Goal: Complete application form

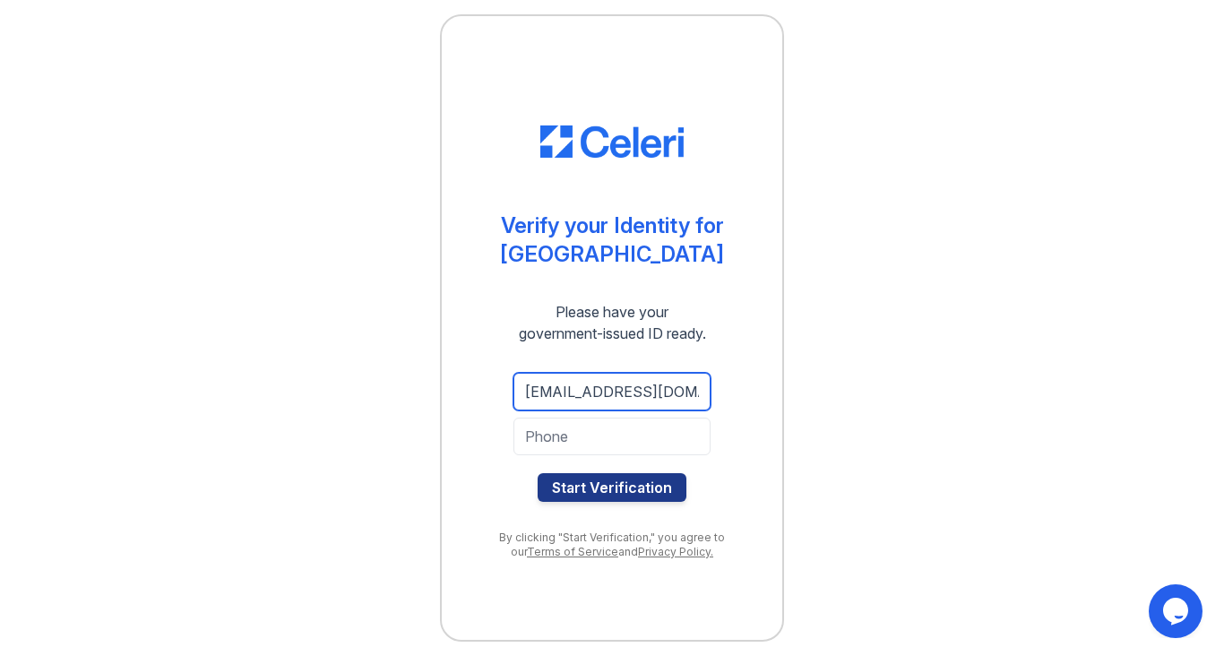
type input "[EMAIL_ADDRESS][DOMAIN_NAME]"
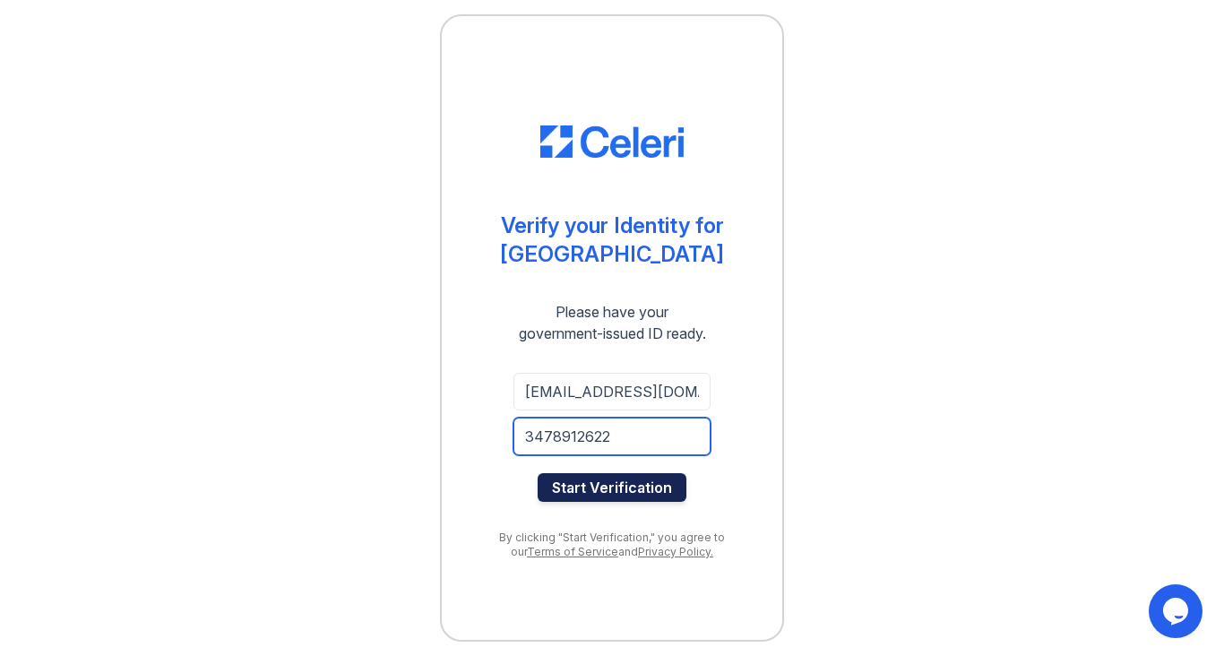
type input "3478912622"
click at [656, 491] on button "Start Verification" at bounding box center [612, 487] width 149 height 29
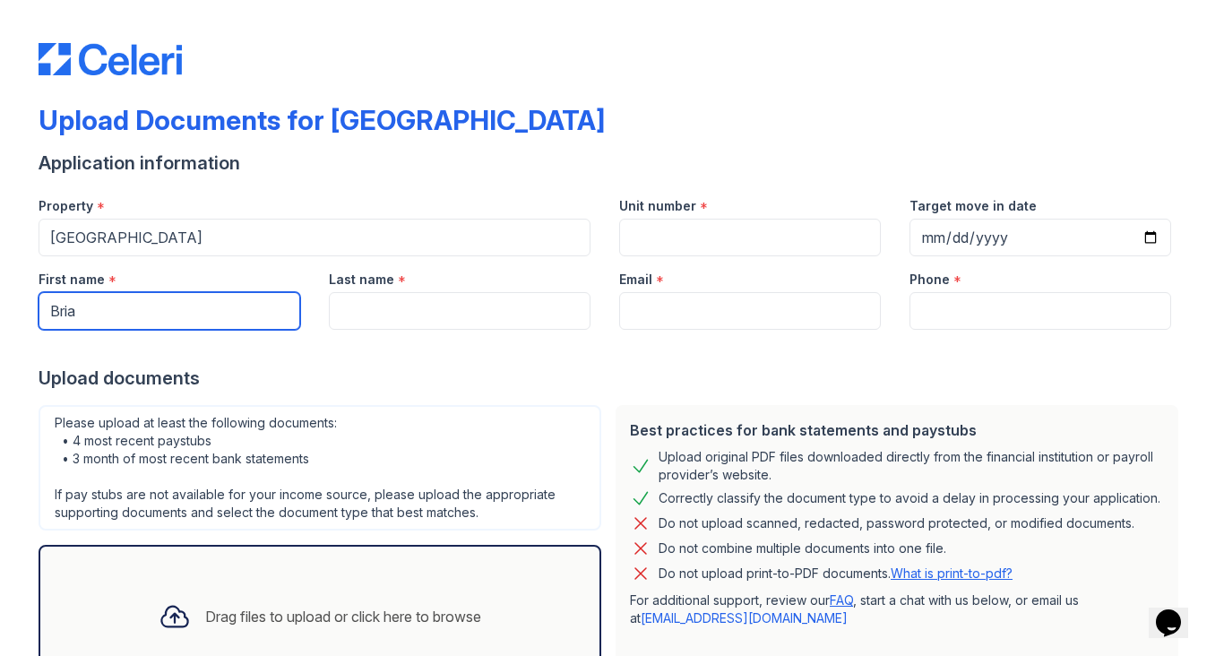
type input "Bria"
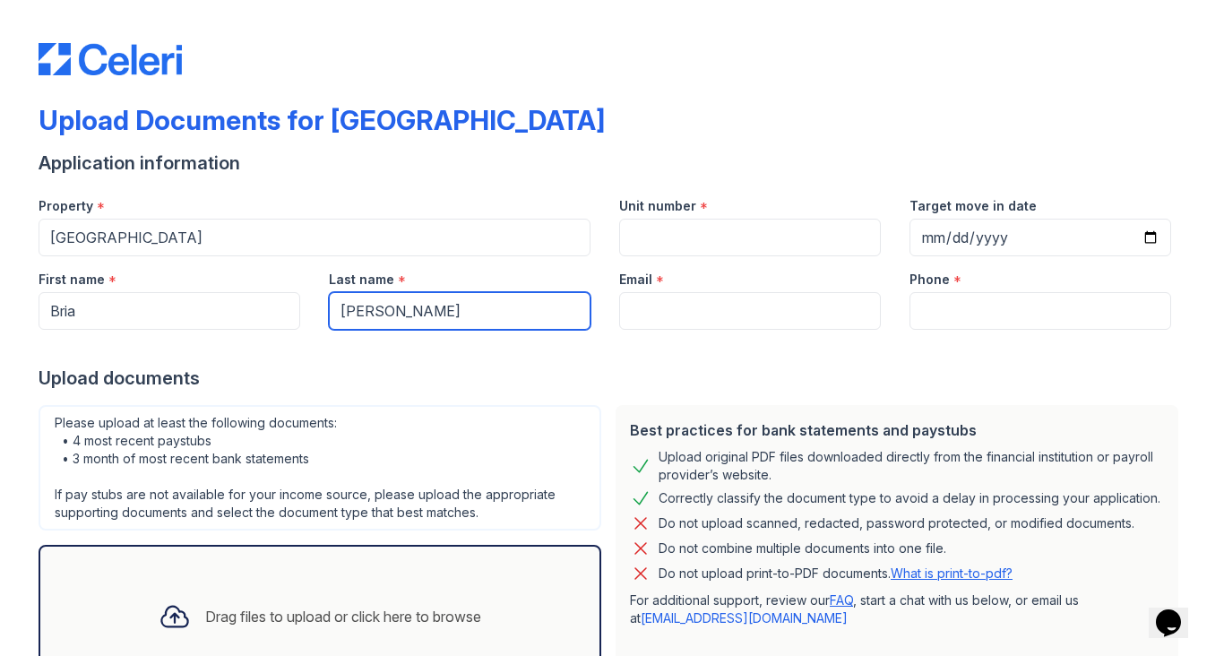
type input "Horsley"
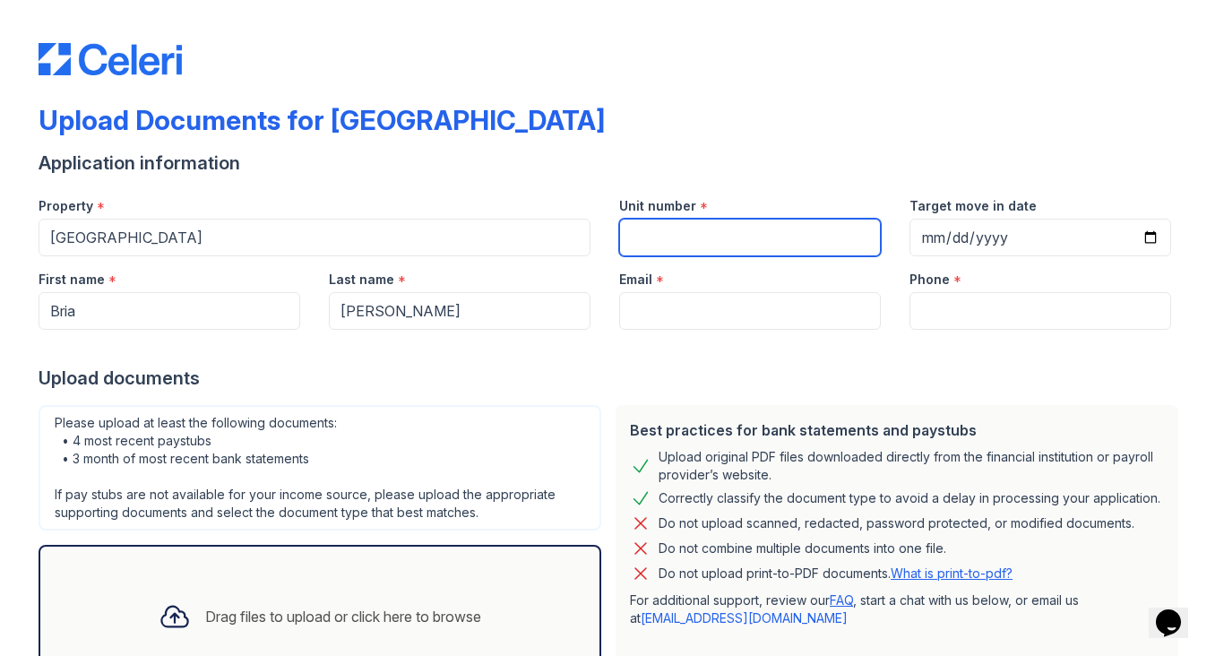
click at [658, 237] on input "Unit number" at bounding box center [750, 238] width 262 height 38
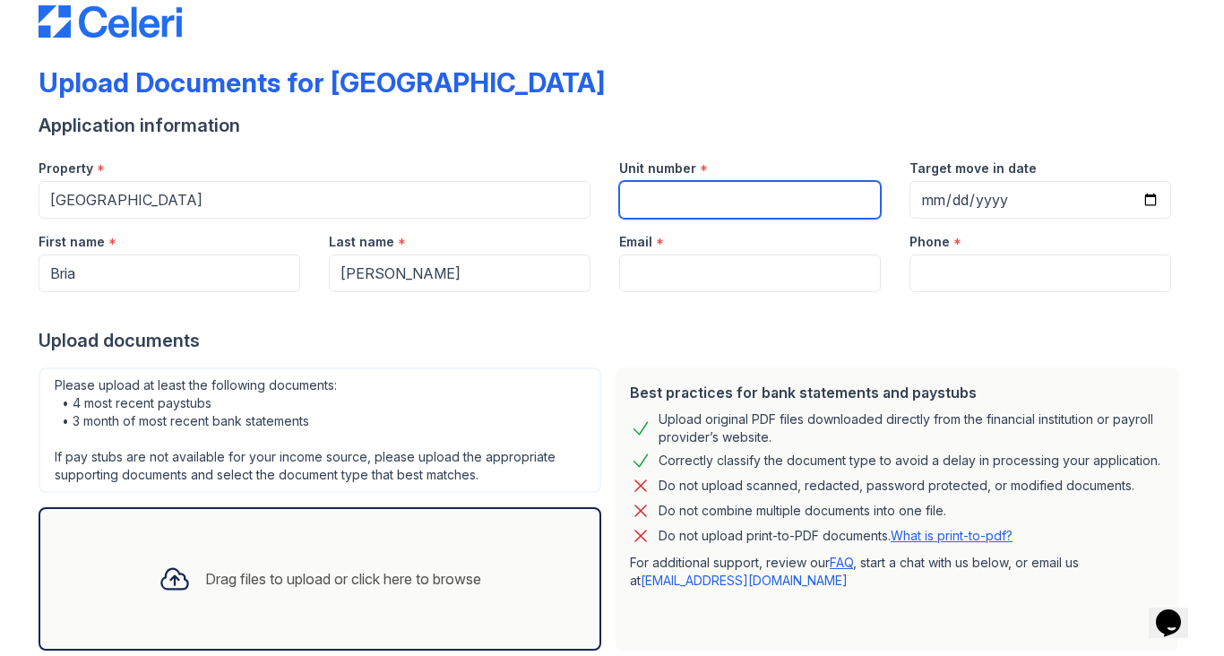
scroll to position [134, 0]
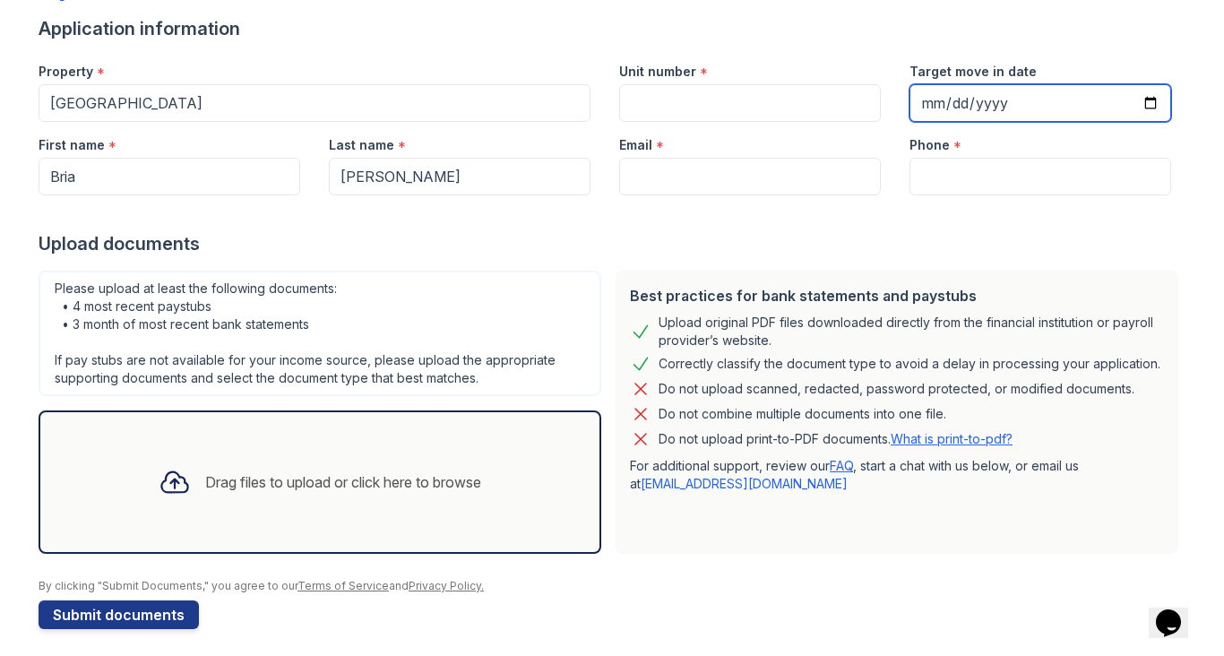
click at [920, 116] on input "Target move in date" at bounding box center [1041, 103] width 262 height 38
type input "2025-09-01"
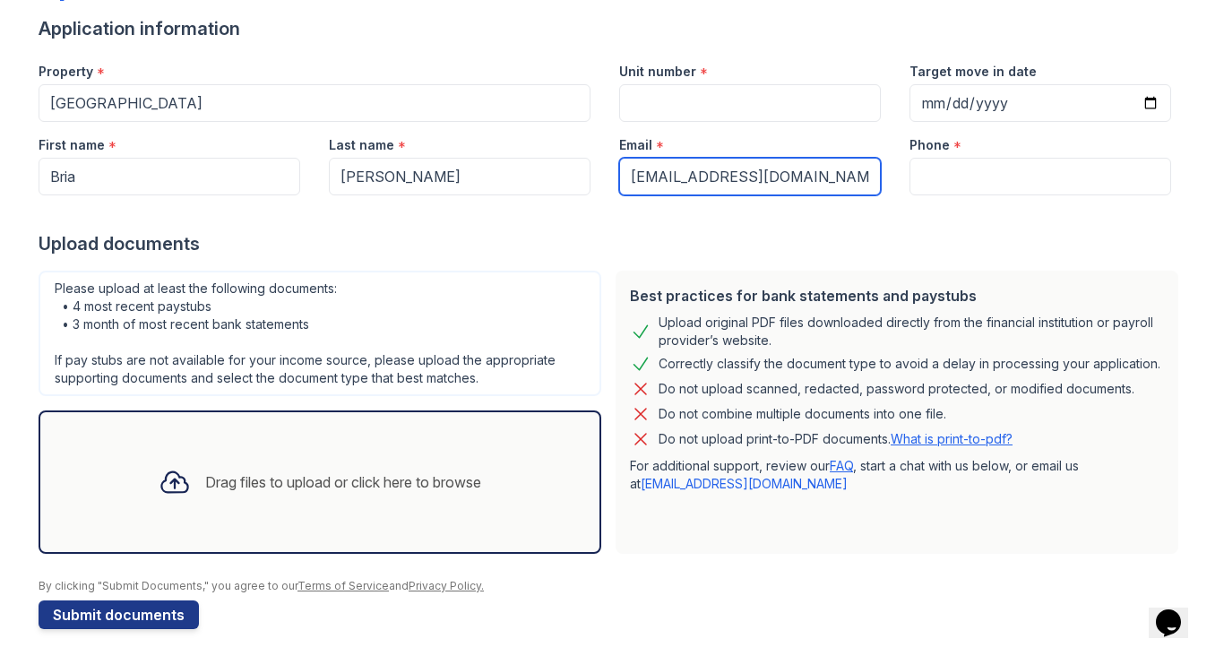
type input "briahorsley@gmail.com"
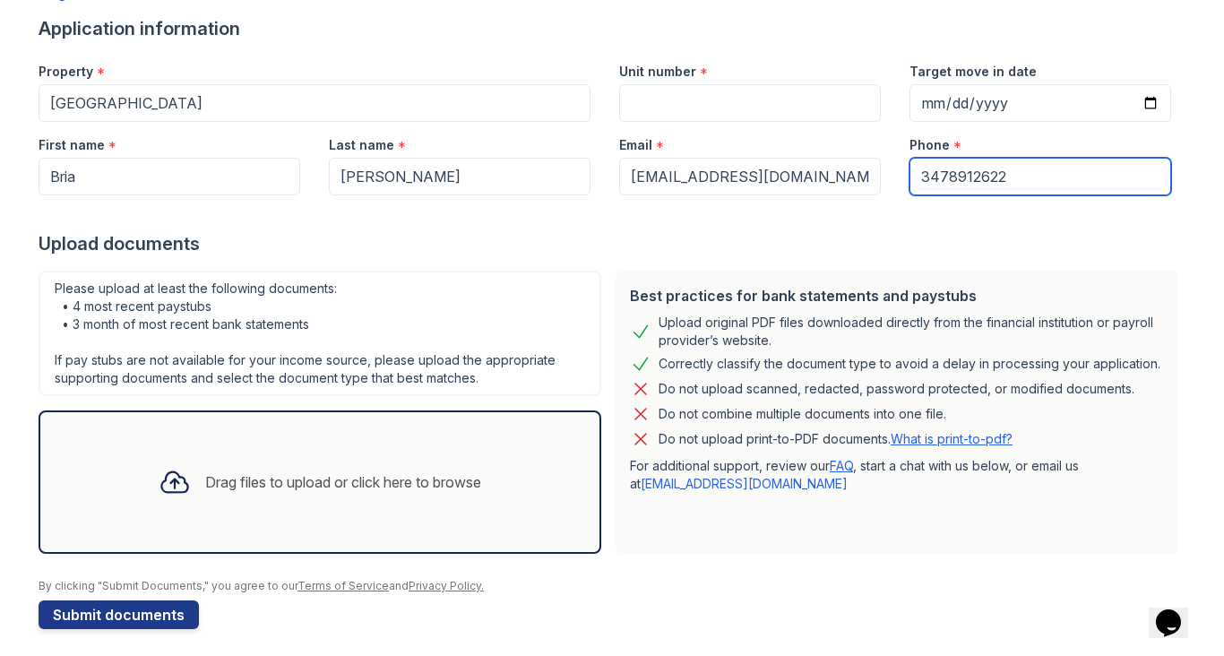
type input "3478912622"
click at [254, 393] on div "Please upload at least the following documents: • 4 most recent paystubs • 3 mo…" at bounding box center [320, 333] width 563 height 125
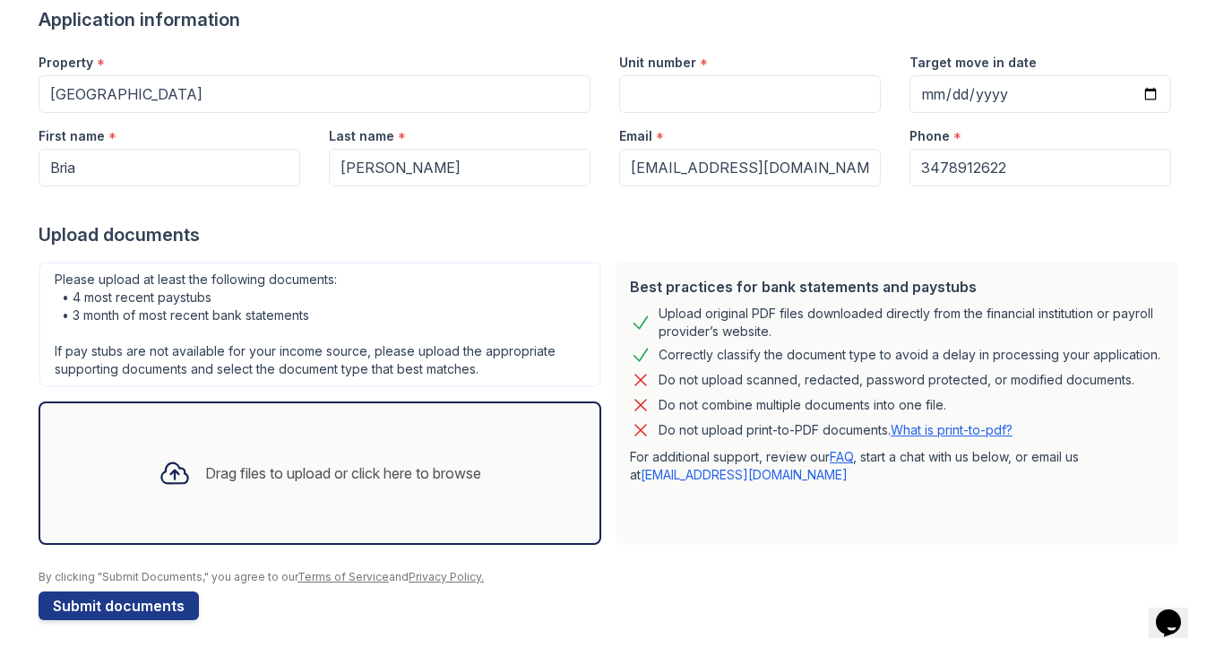
scroll to position [143, 0]
click at [246, 485] on div "Drag files to upload or click here to browse" at bounding box center [319, 473] width 351 height 61
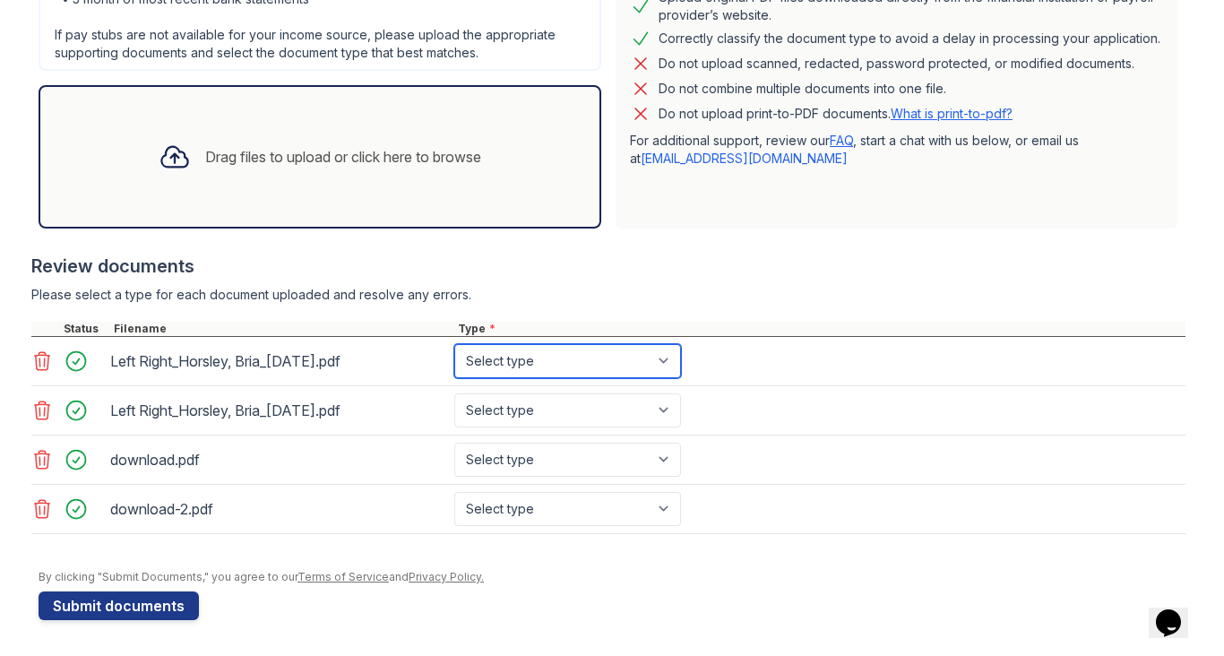
scroll to position [460, 0]
select select "paystub"
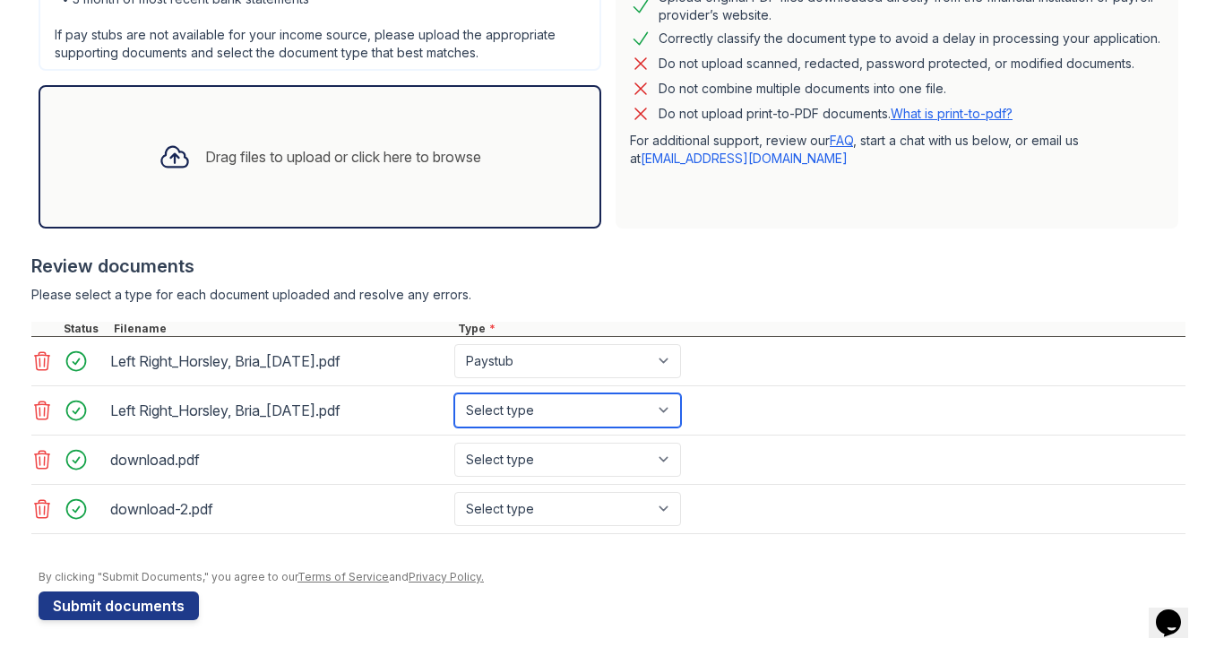
select select "paystub"
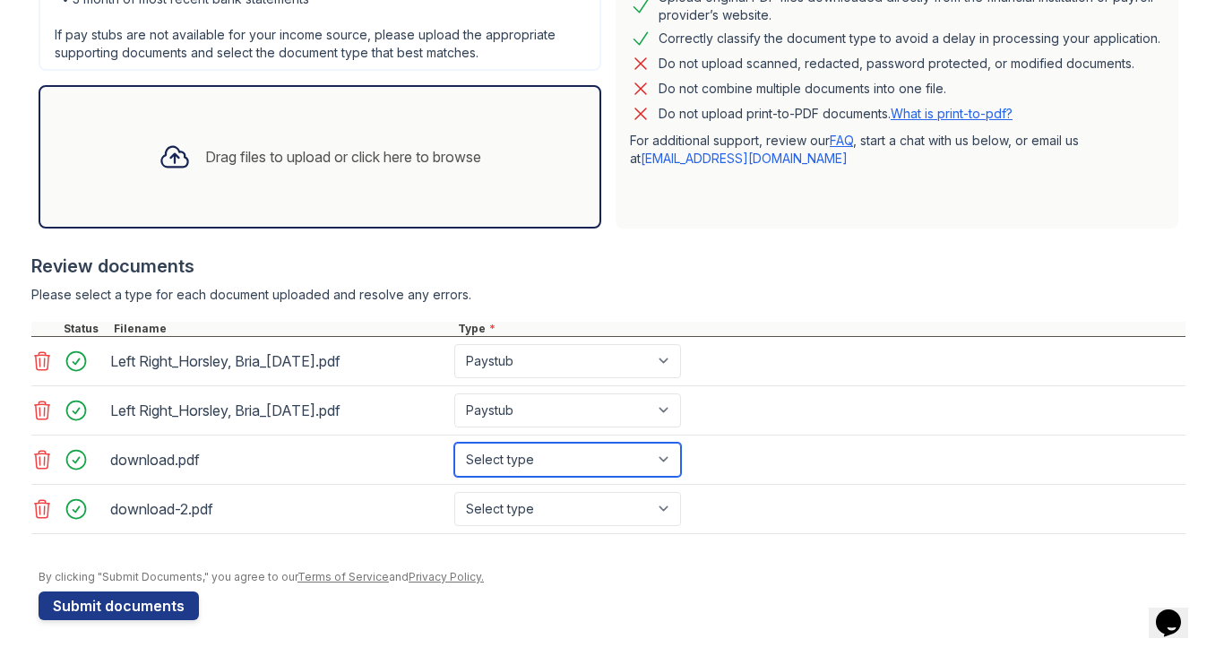
select select "paystub"
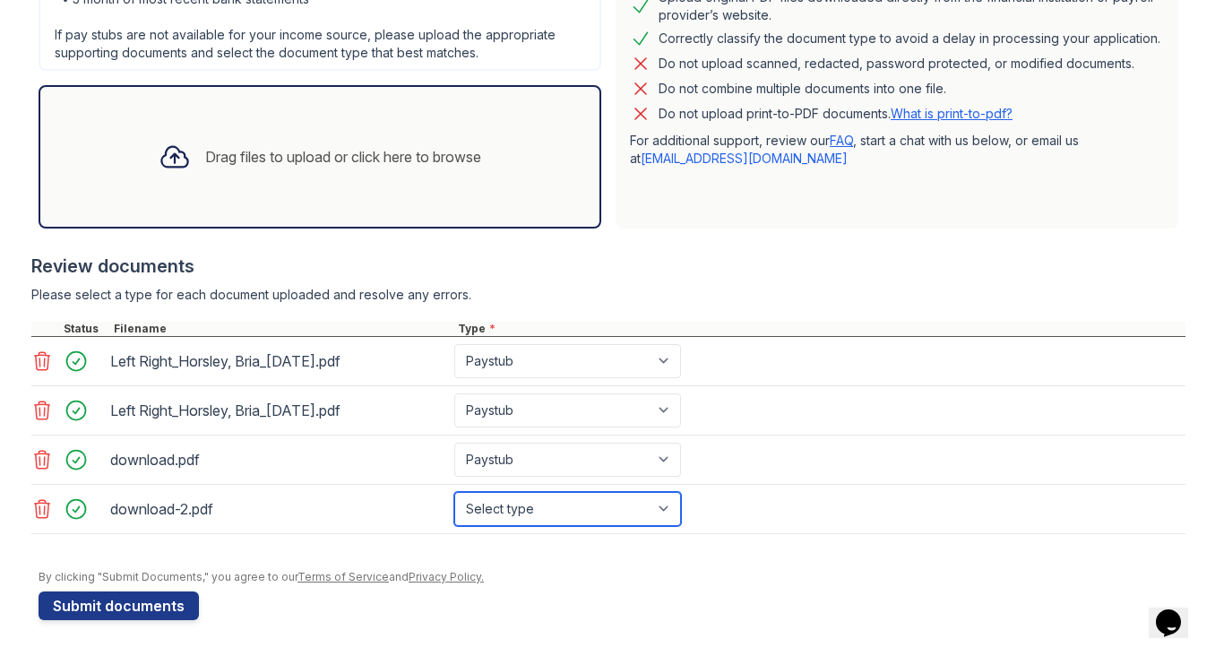
select select "paystub"
click at [270, 190] on div "Drag files to upload or click here to browse" at bounding box center [320, 156] width 563 height 143
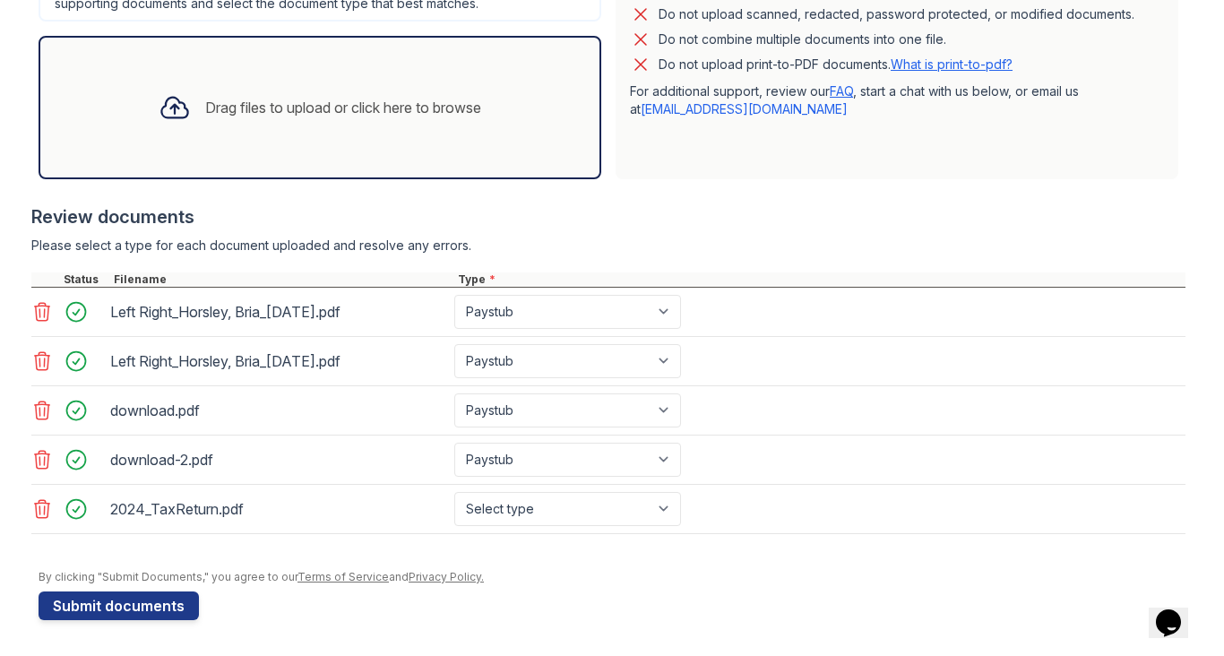
scroll to position [509, 0]
select select "tax_documents"
click at [367, 131] on div "Drag files to upload or click here to browse" at bounding box center [319, 107] width 351 height 61
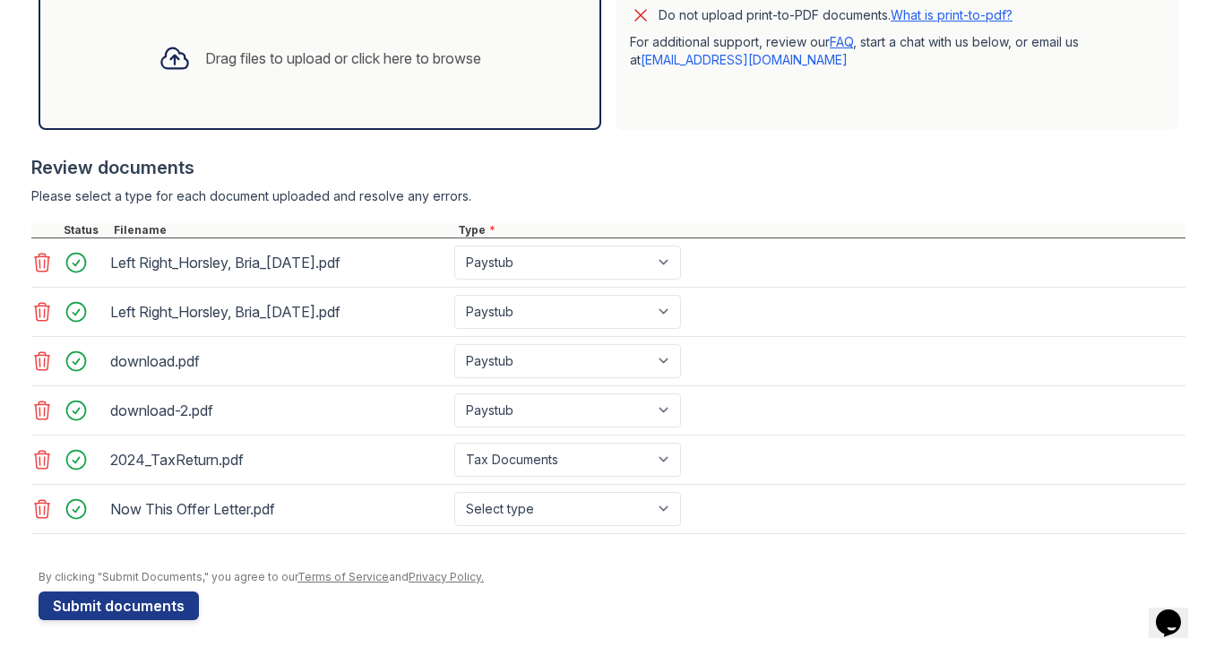
scroll to position [558, 0]
click at [438, 114] on div "Drag files to upload or click here to browse" at bounding box center [320, 58] width 563 height 143
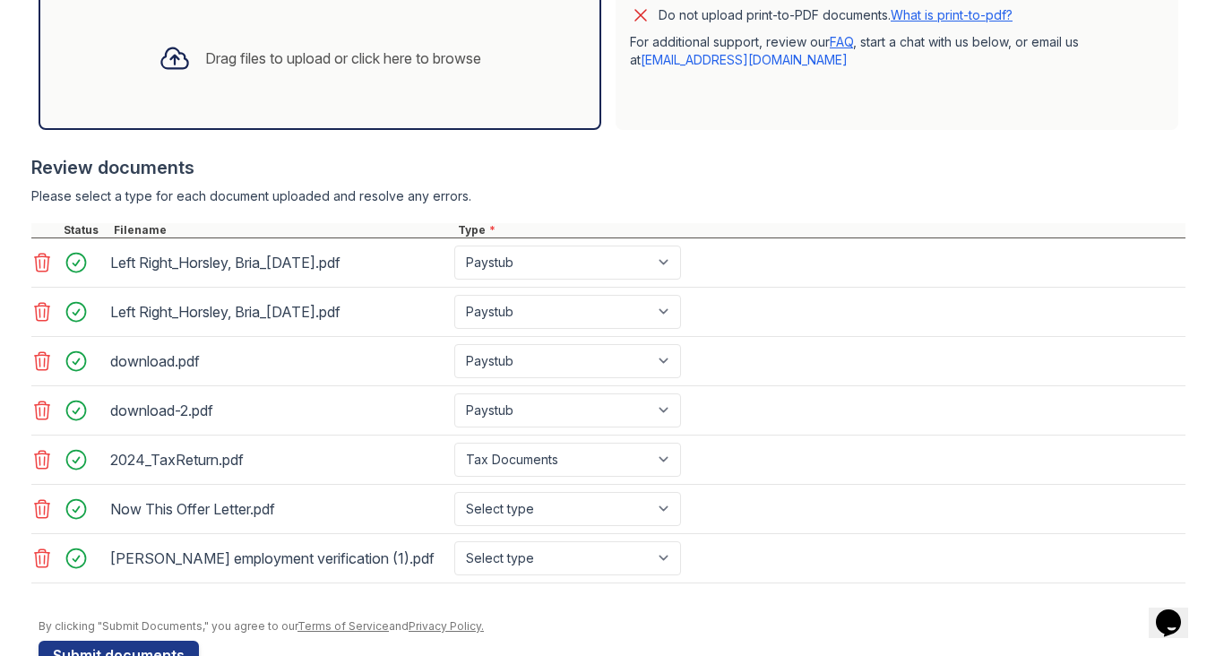
click at [505, 539] on div "Bria Horsley employment verification (1).pdf Select type Paystub Bank Statement…" at bounding box center [608, 558] width 1154 height 49
select select "offer_letter"
click at [530, 529] on div "Now This Offer Letter.pdf Select type Paystub Bank Statement Offer Letter Tax D…" at bounding box center [608, 509] width 1154 height 49
select select "offer_letter"
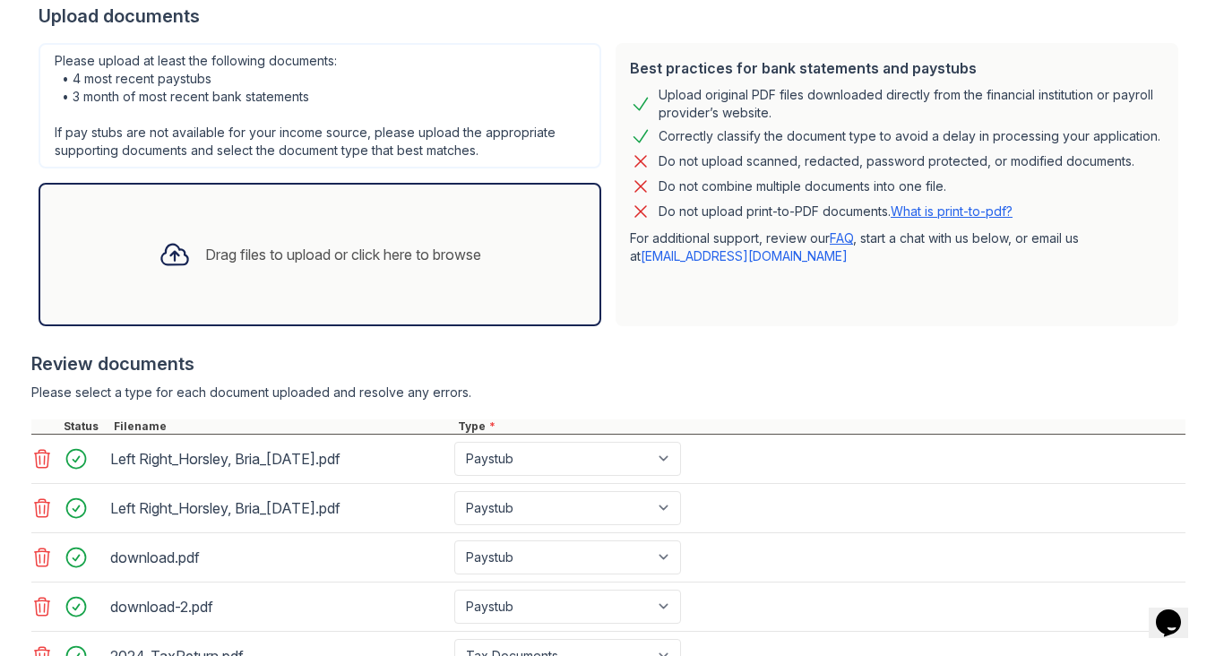
scroll to position [365, 0]
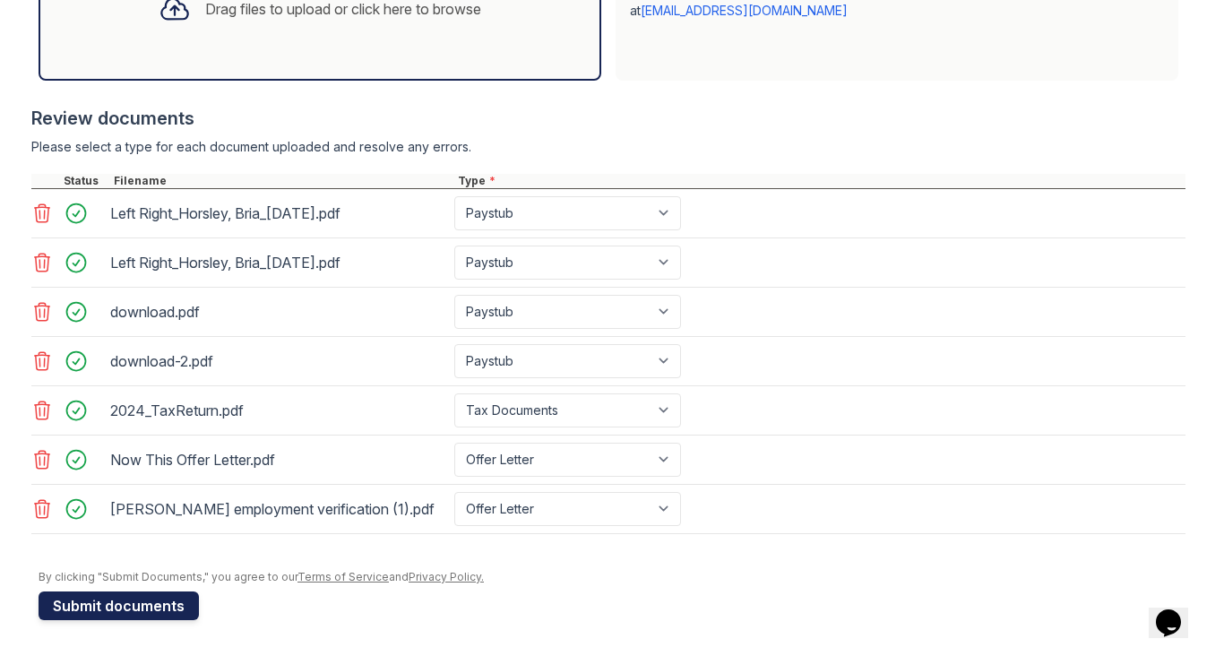
click at [148, 602] on button "Submit documents" at bounding box center [119, 605] width 160 height 29
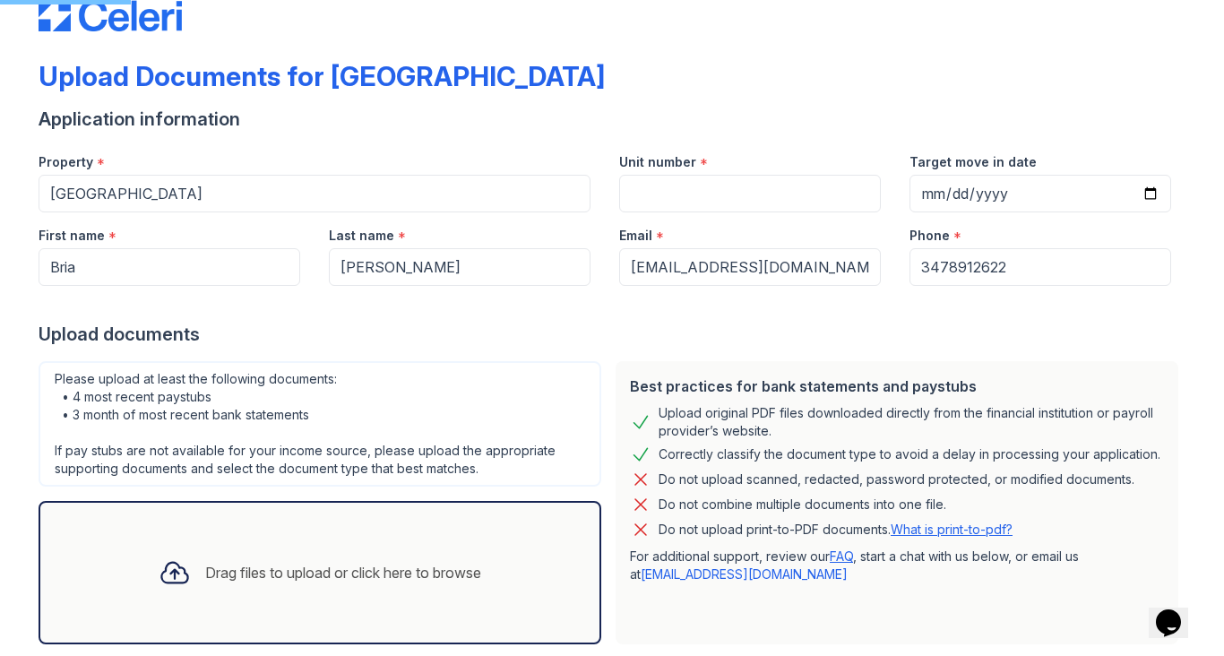
scroll to position [41, 0]
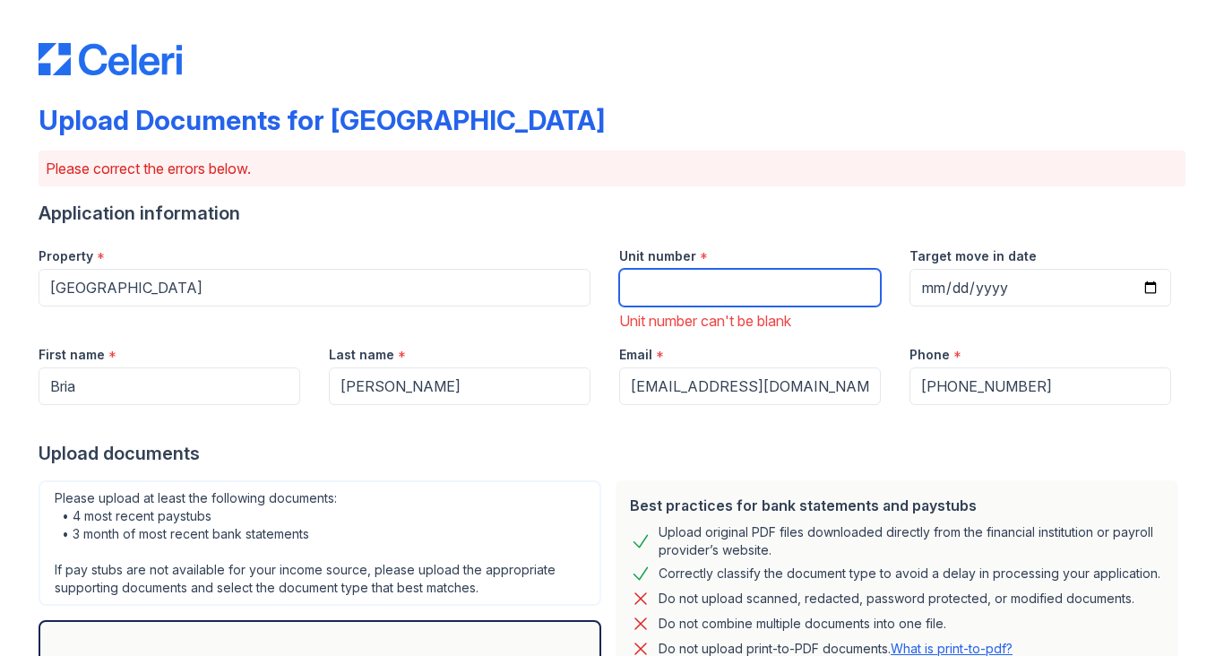
click at [678, 280] on input "Unit number" at bounding box center [750, 288] width 262 height 38
type input "826"
click at [648, 314] on div "Unit number can't be blank" at bounding box center [750, 321] width 262 height 22
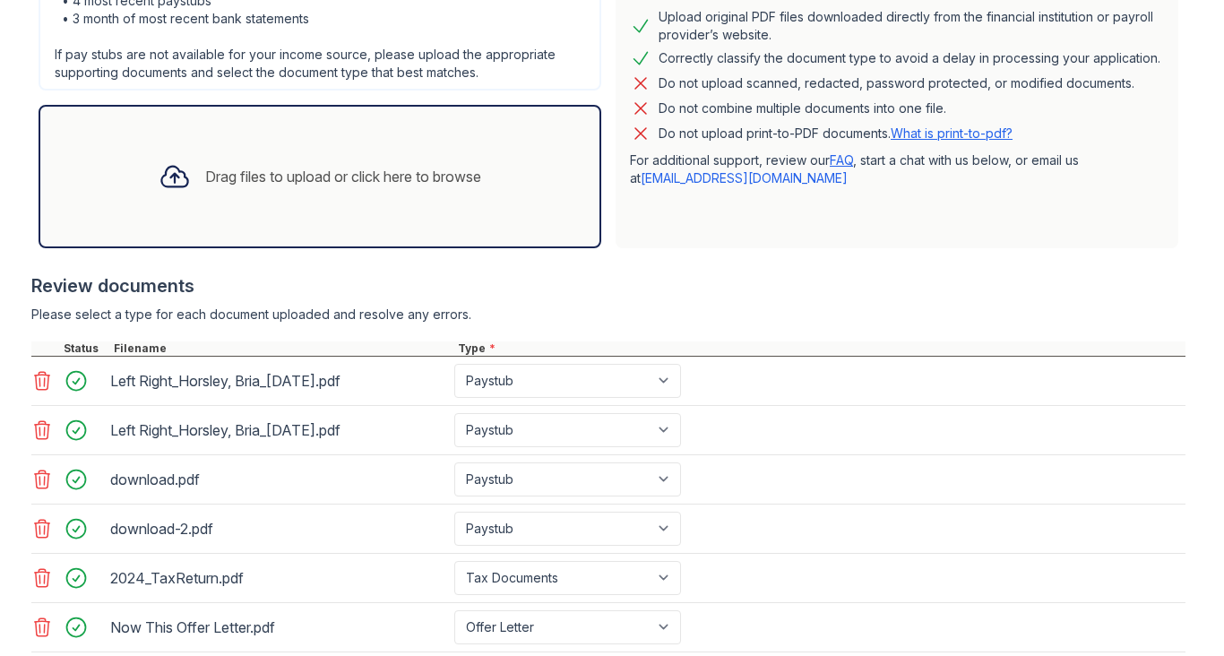
scroll to position [488, 0]
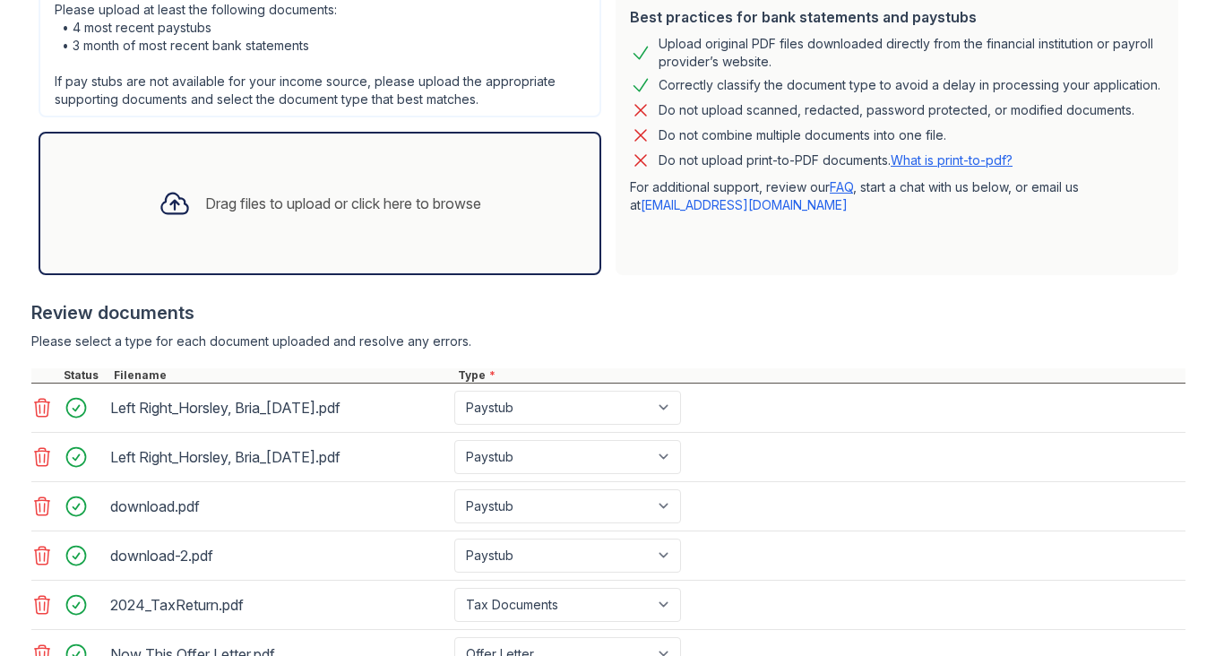
click at [230, 216] on div "Drag files to upload or click here to browse" at bounding box center [319, 203] width 351 height 61
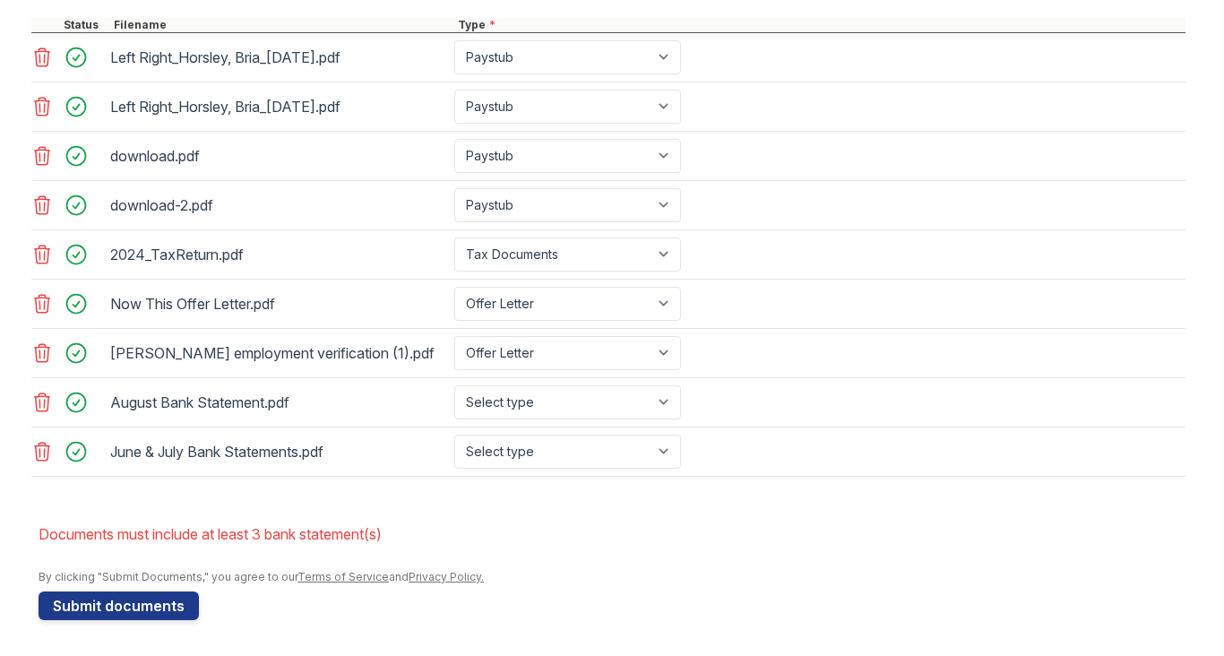
scroll to position [0, 0]
select select "bank_statement"
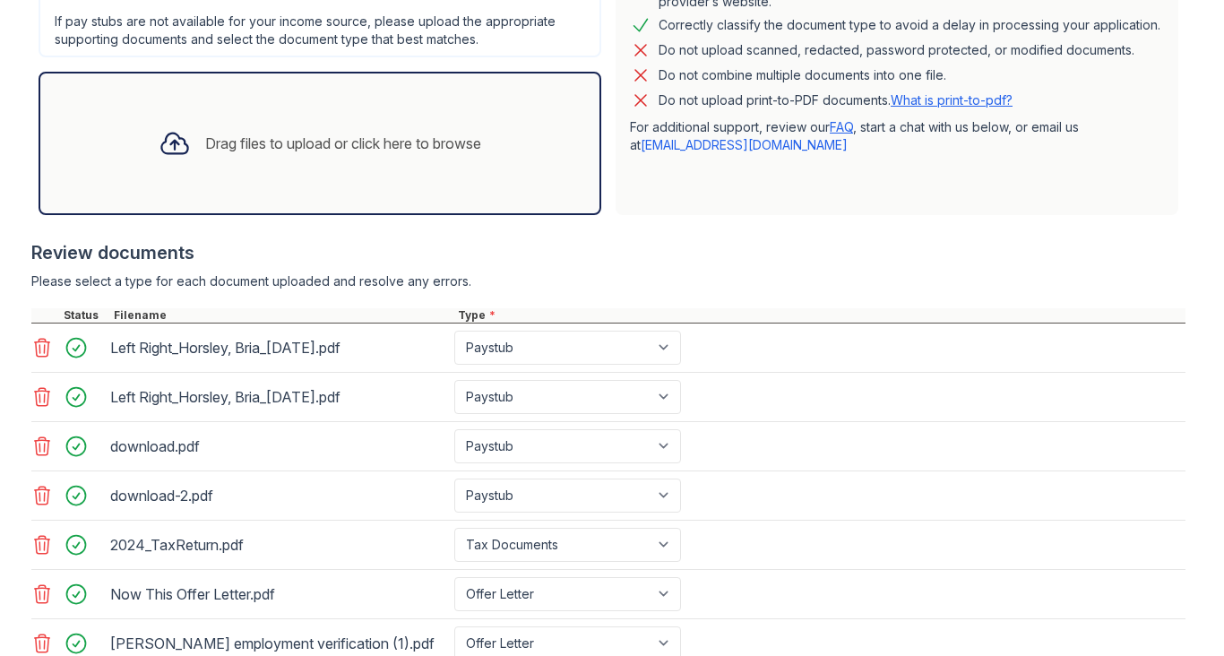
scroll to position [356, 0]
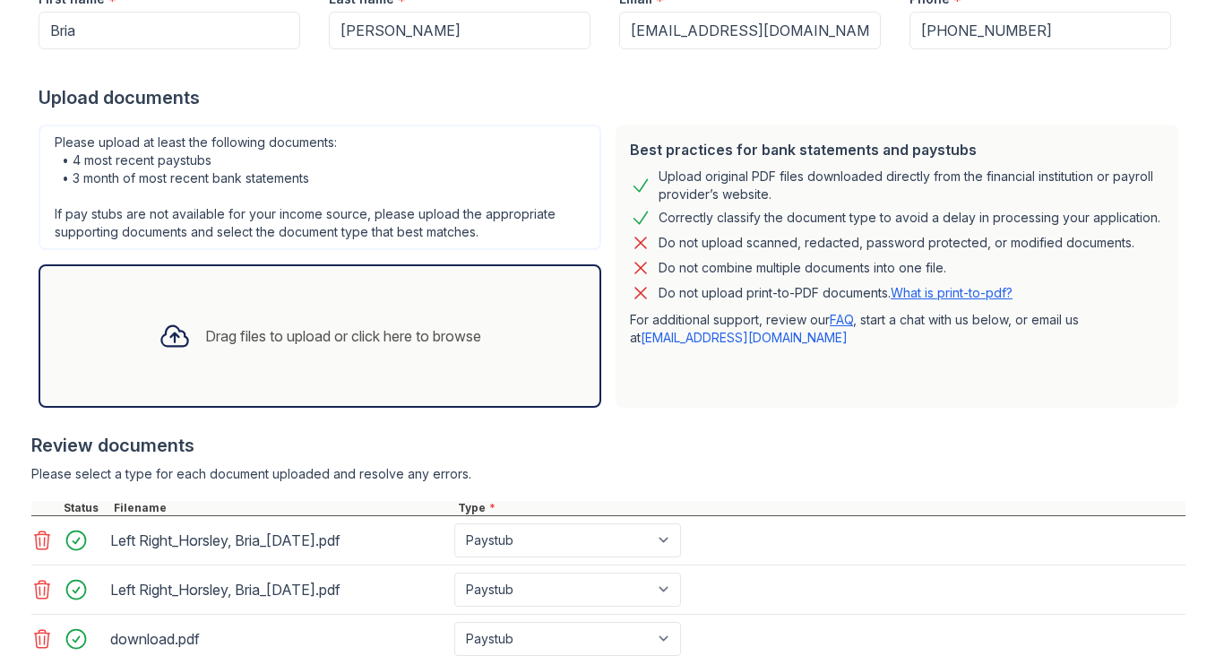
click at [195, 367] on div "Drag files to upload or click here to browse" at bounding box center [320, 335] width 563 height 143
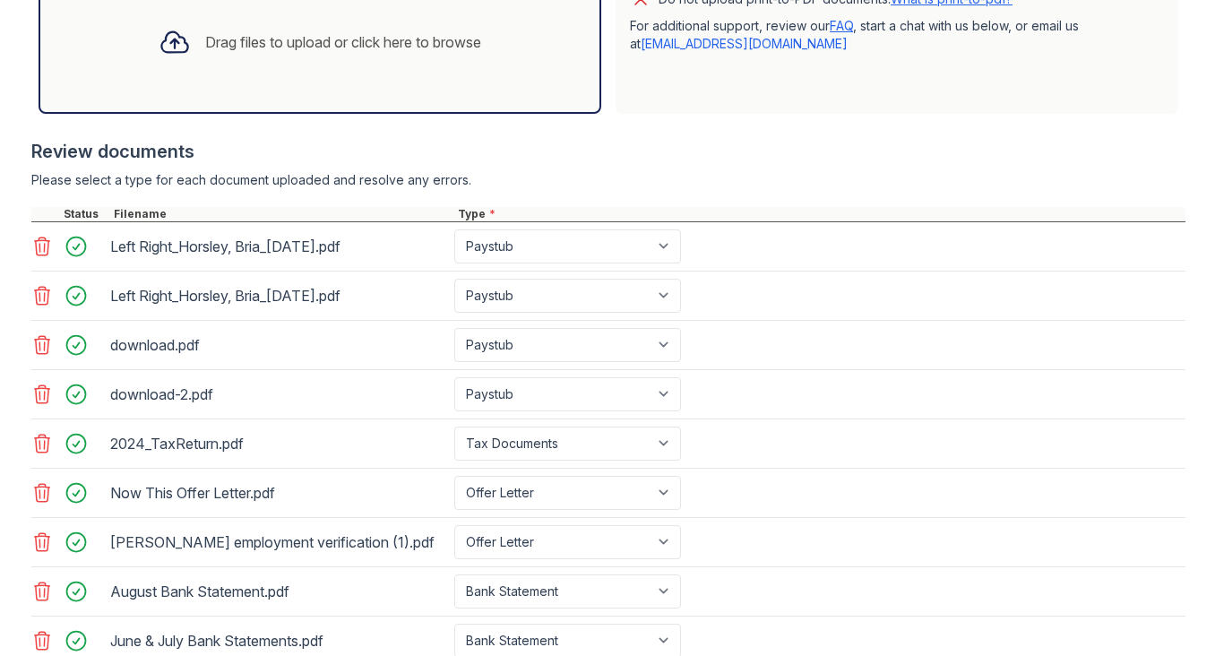
scroll to position [781, 0]
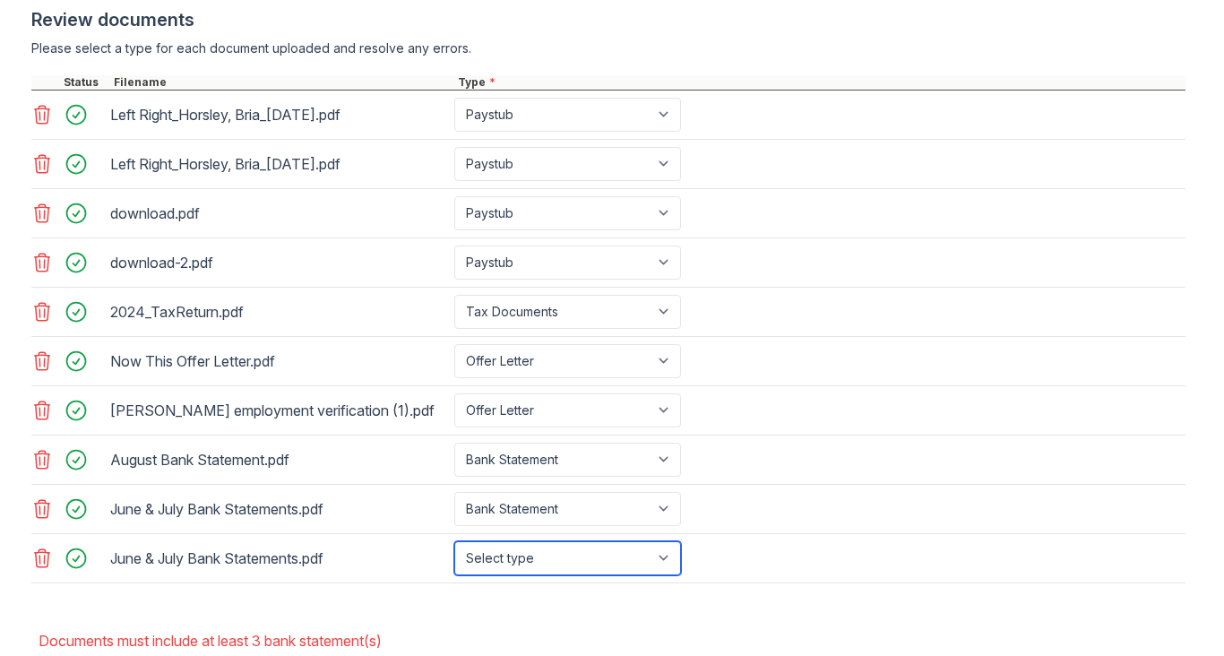
select select "bank_statement"
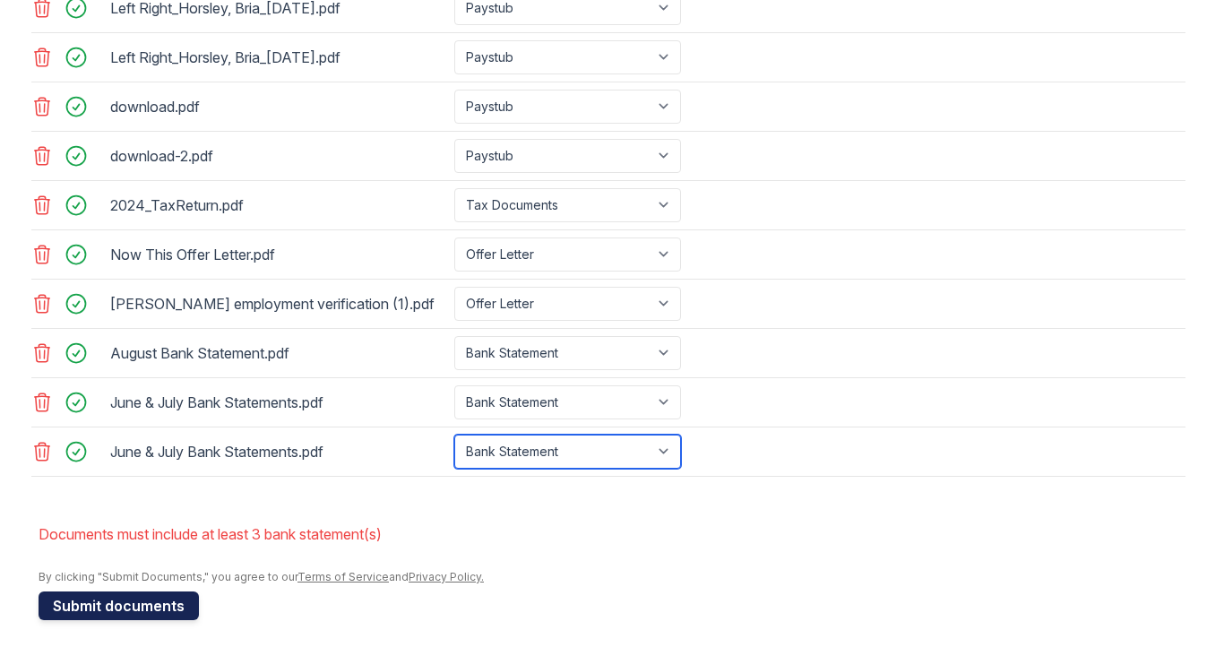
scroll to position [888, 0]
click at [171, 603] on button "Submit documents" at bounding box center [119, 605] width 160 height 29
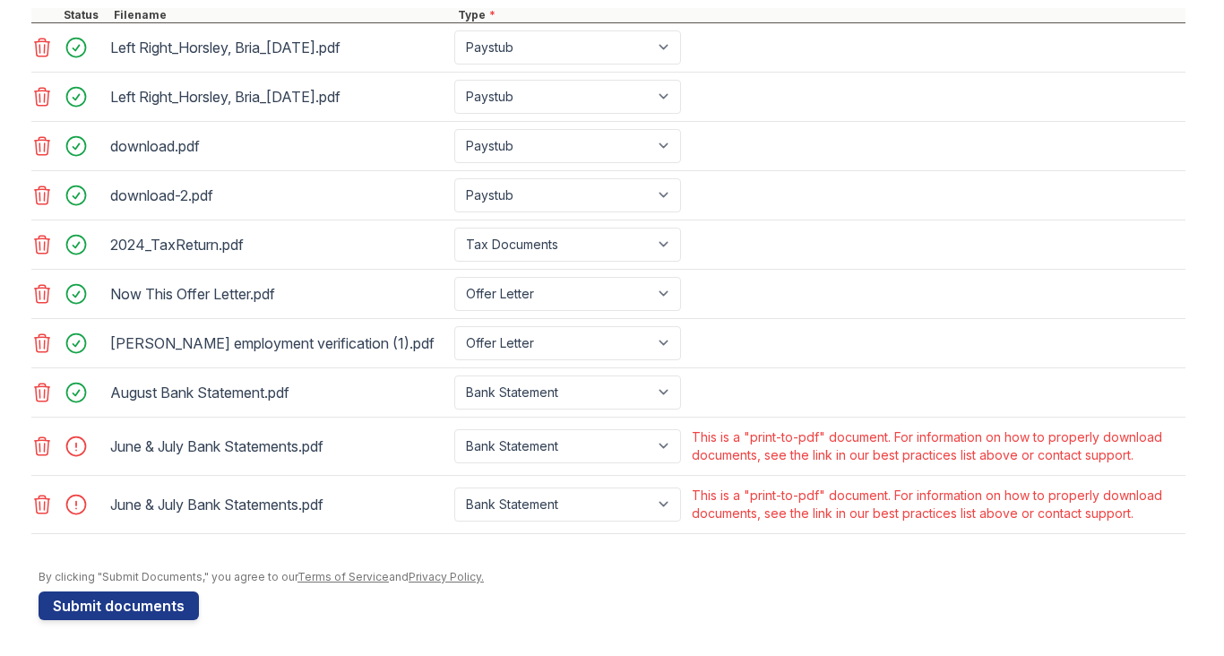
scroll to position [824, 0]
click at [43, 504] on icon at bounding box center [42, 505] width 22 height 22
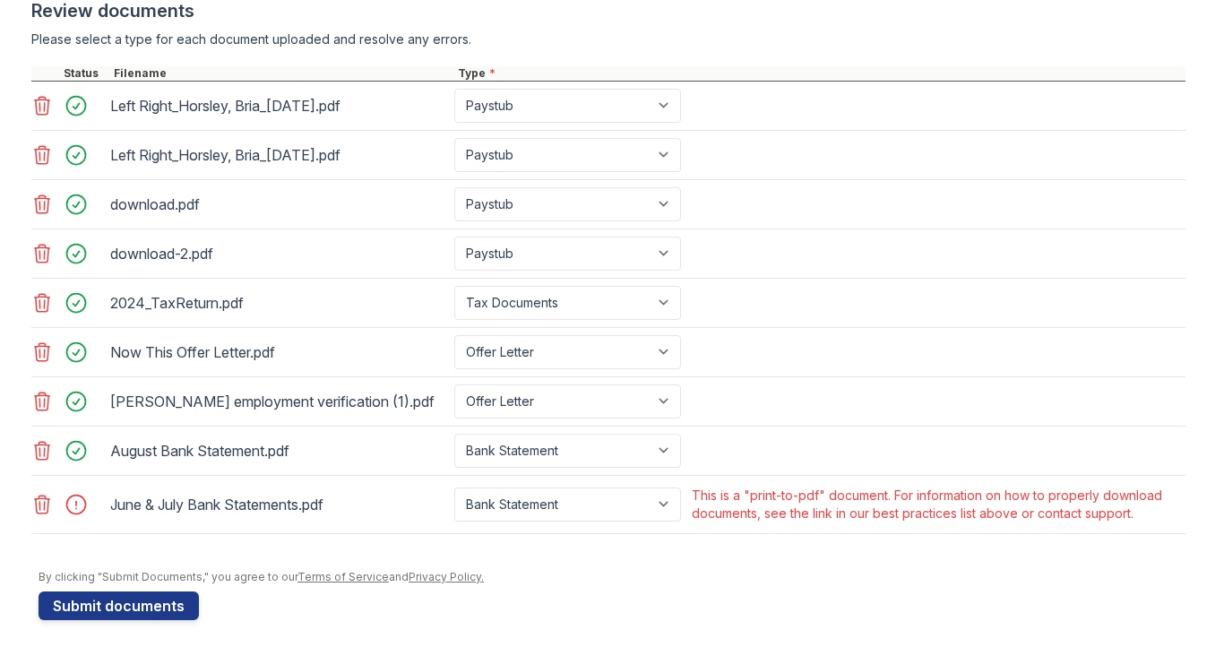
click at [44, 505] on icon at bounding box center [42, 505] width 15 height 18
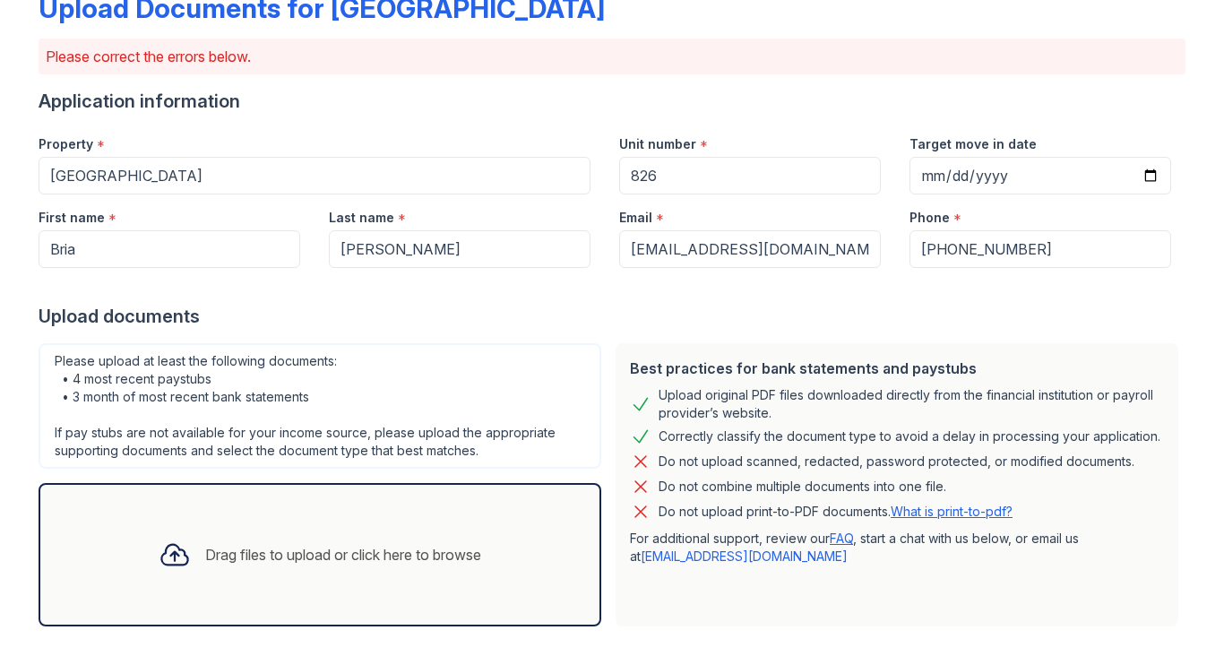
scroll to position [192, 0]
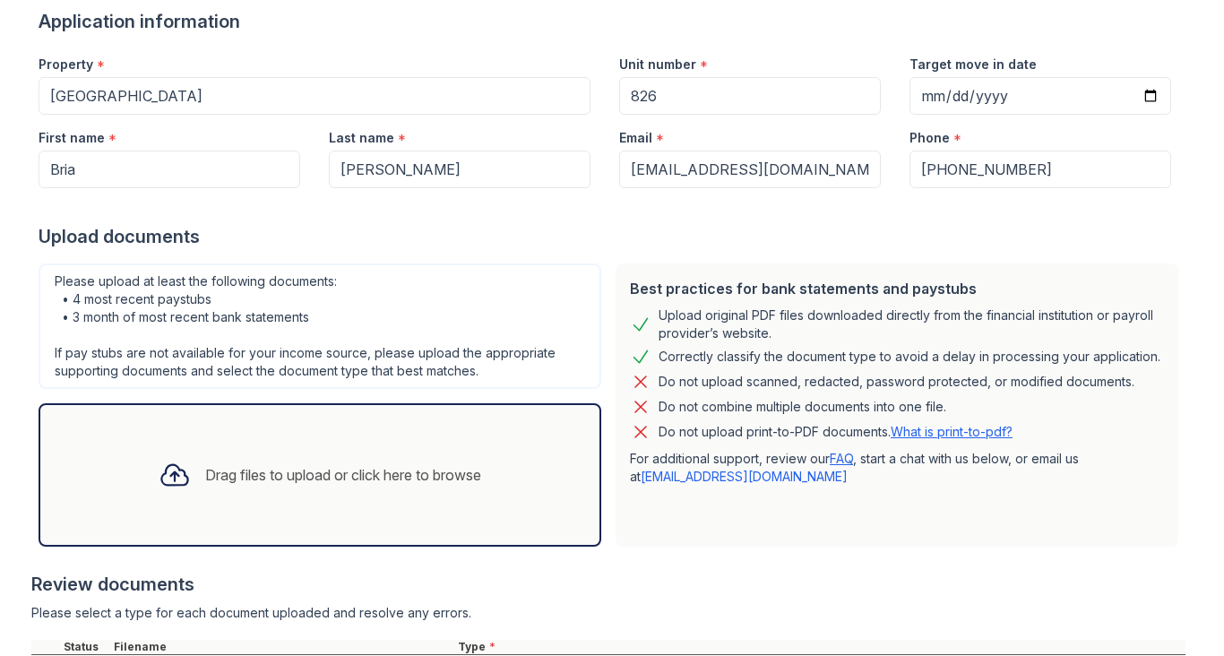
click at [792, 430] on p "Do not upload print-to-PDF documents. What is print-to-pdf?" at bounding box center [836, 432] width 354 height 18
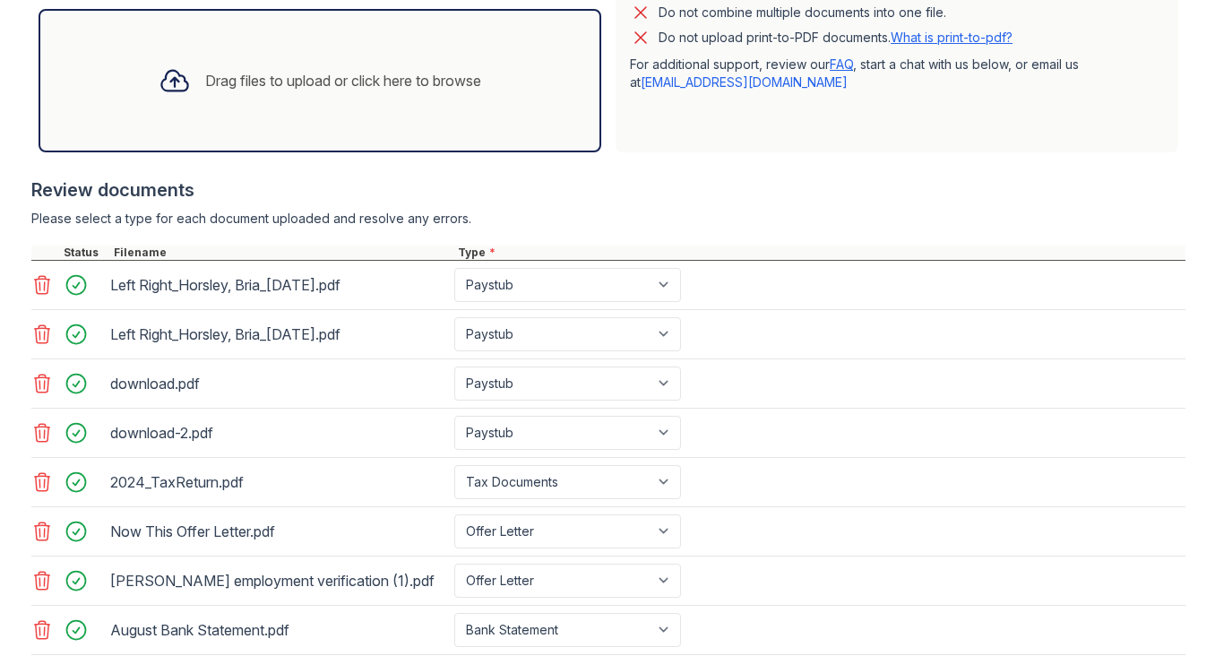
scroll to position [559, 0]
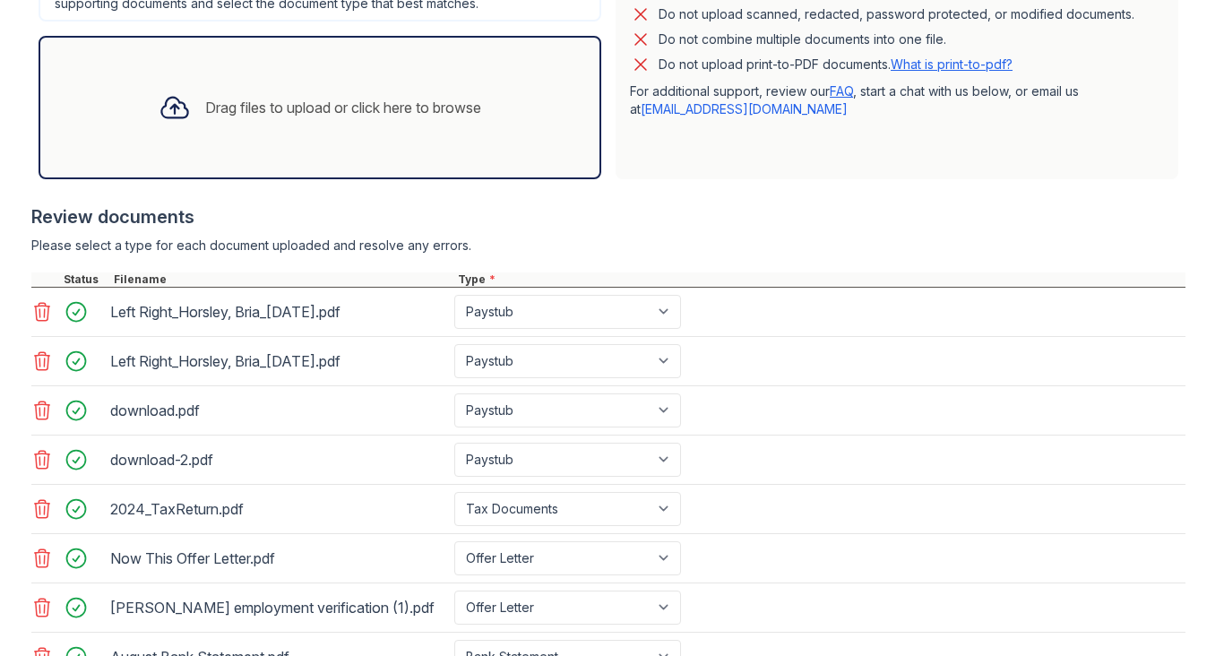
click at [393, 103] on div "Drag files to upload or click here to browse" at bounding box center [343, 108] width 276 height 22
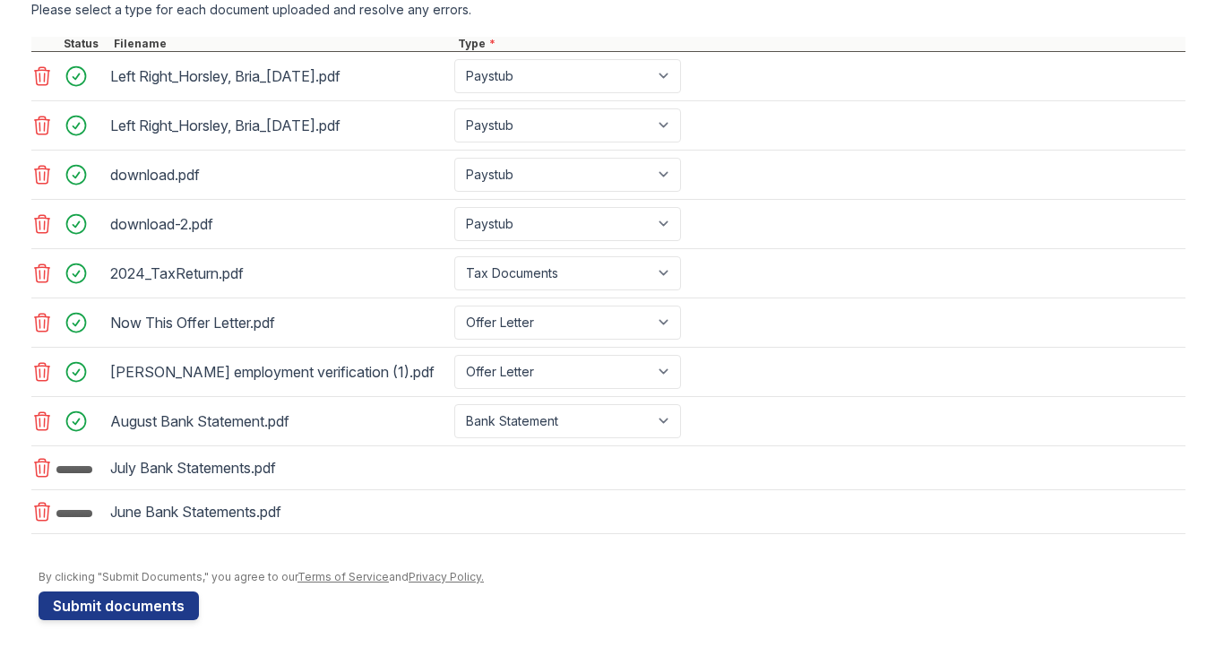
scroll to position [795, 0]
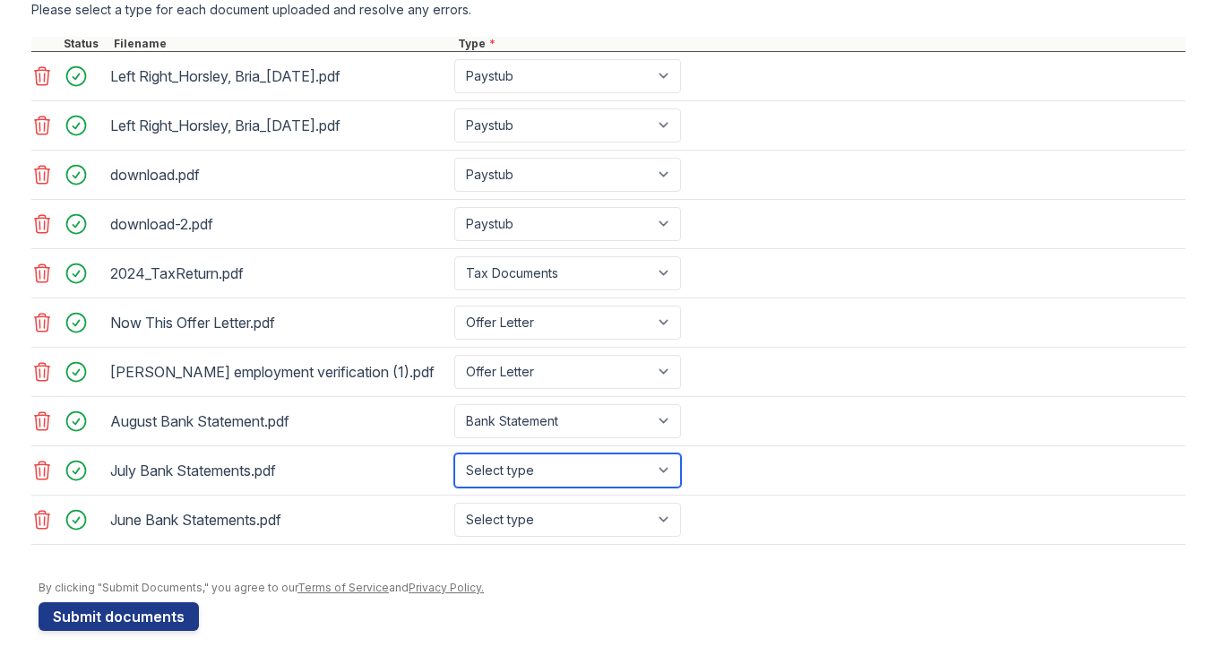
select select "bank_statement"
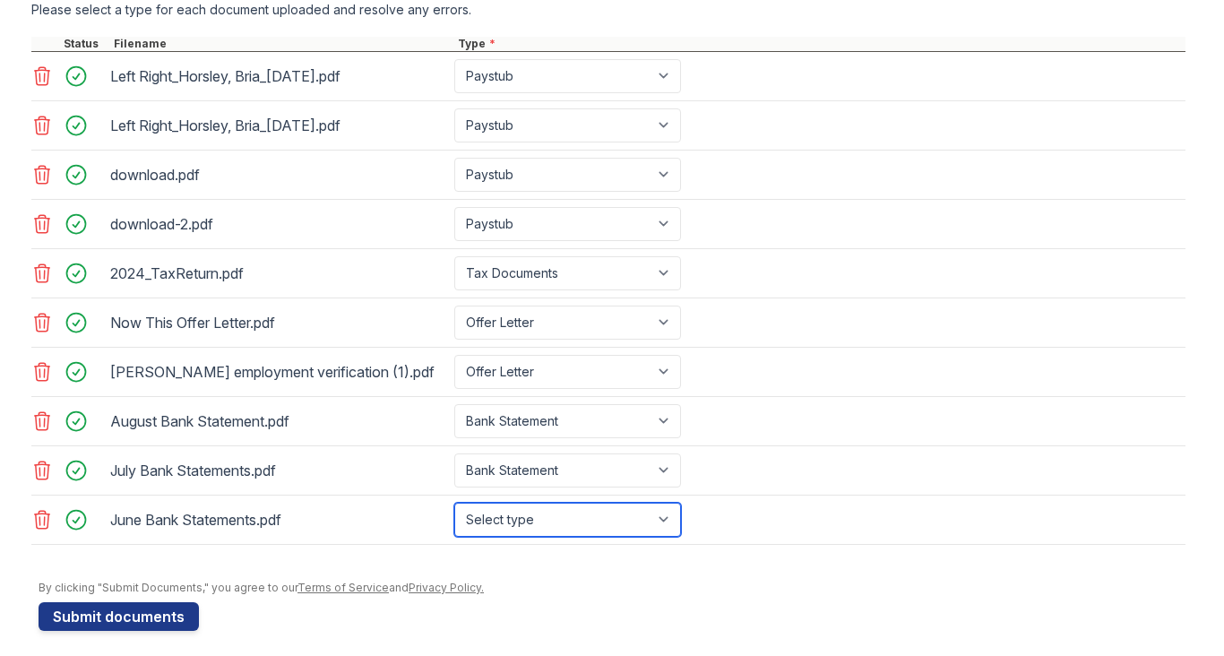
select select "bank_statement"
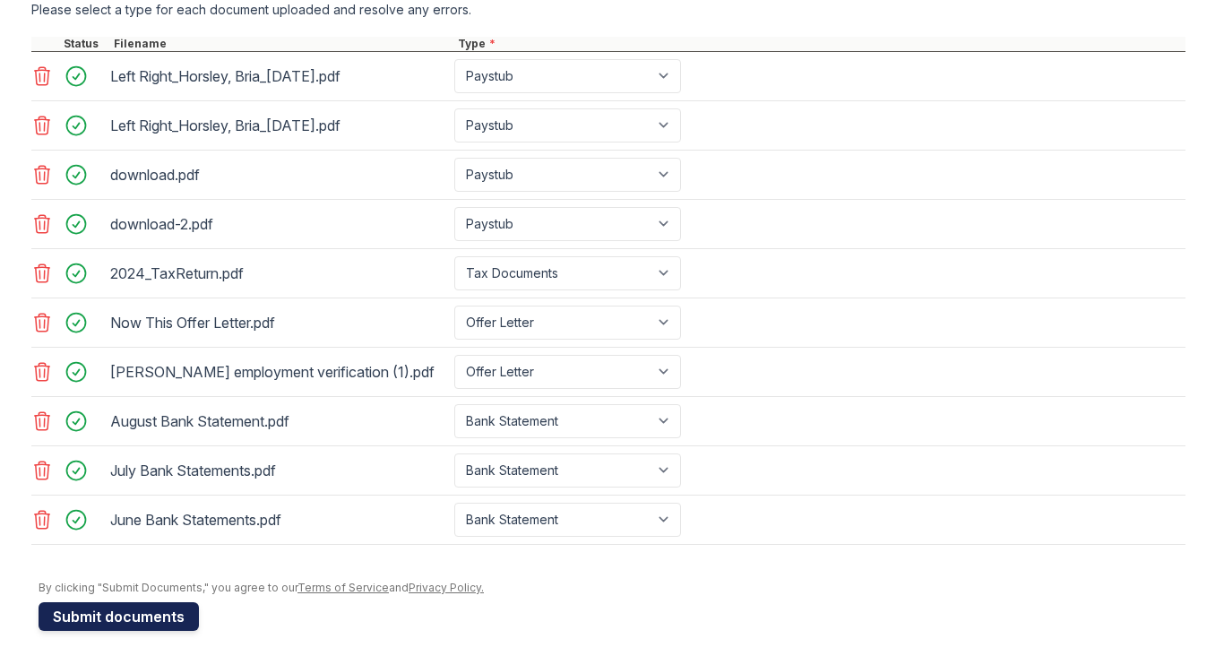
click at [160, 607] on button "Submit documents" at bounding box center [119, 616] width 160 height 29
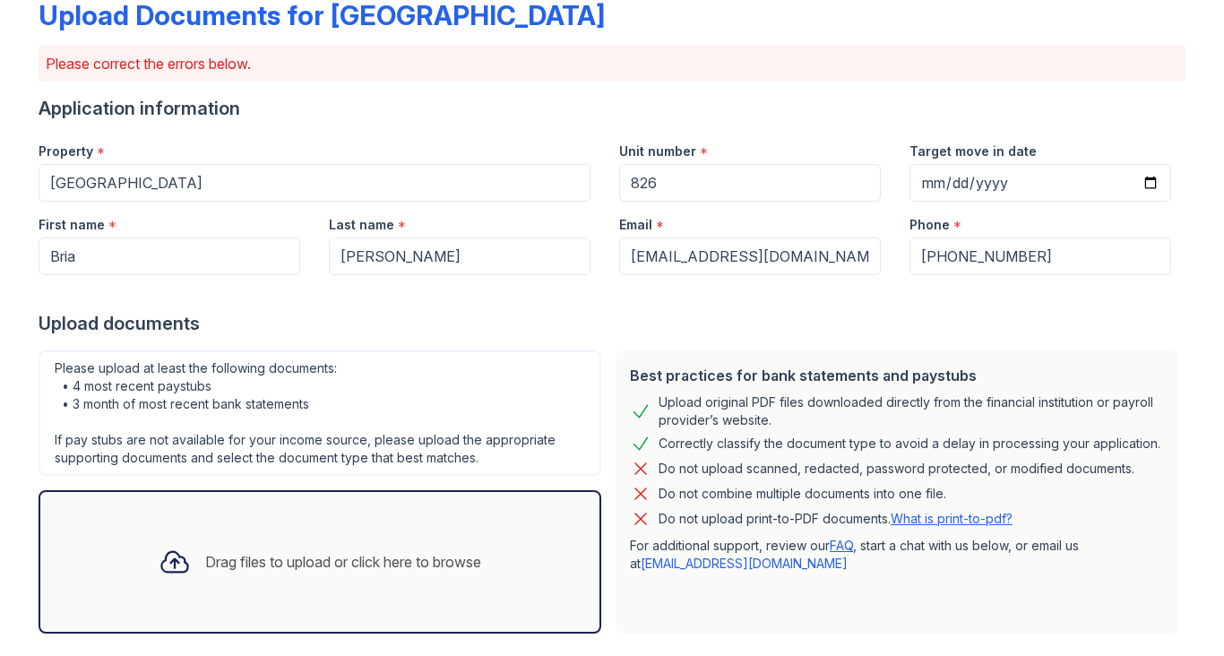
scroll to position [112, 0]
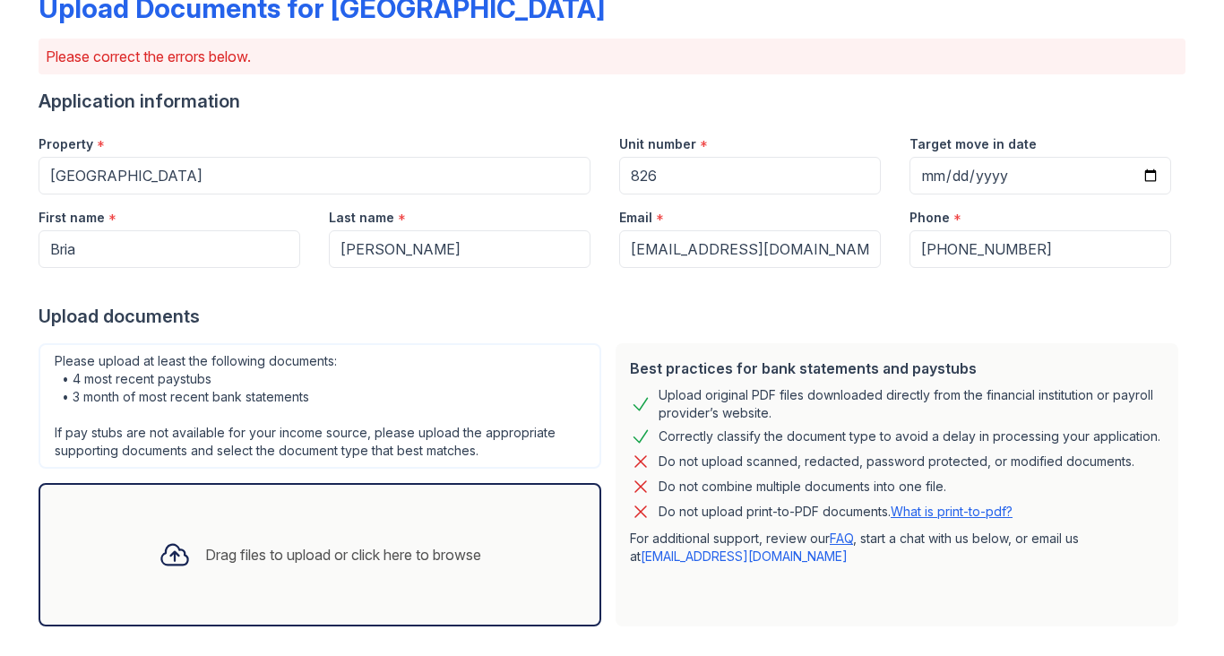
click at [919, 511] on link "What is print-to-pdf?" at bounding box center [952, 511] width 122 height 15
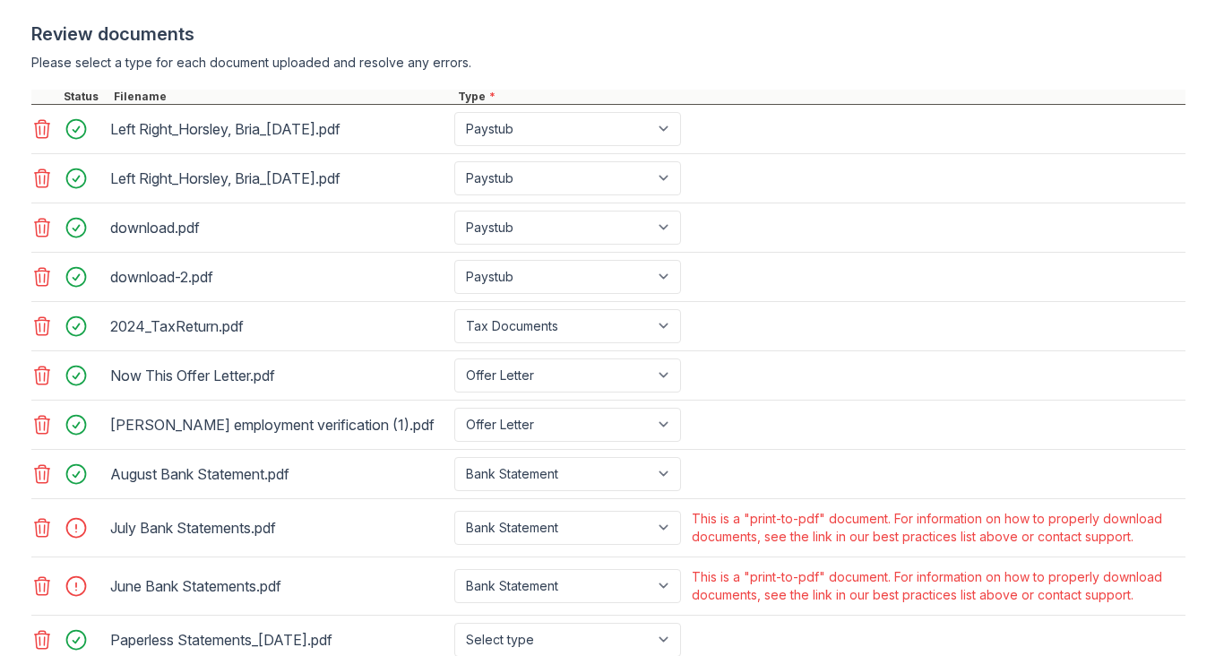
scroll to position [911, 0]
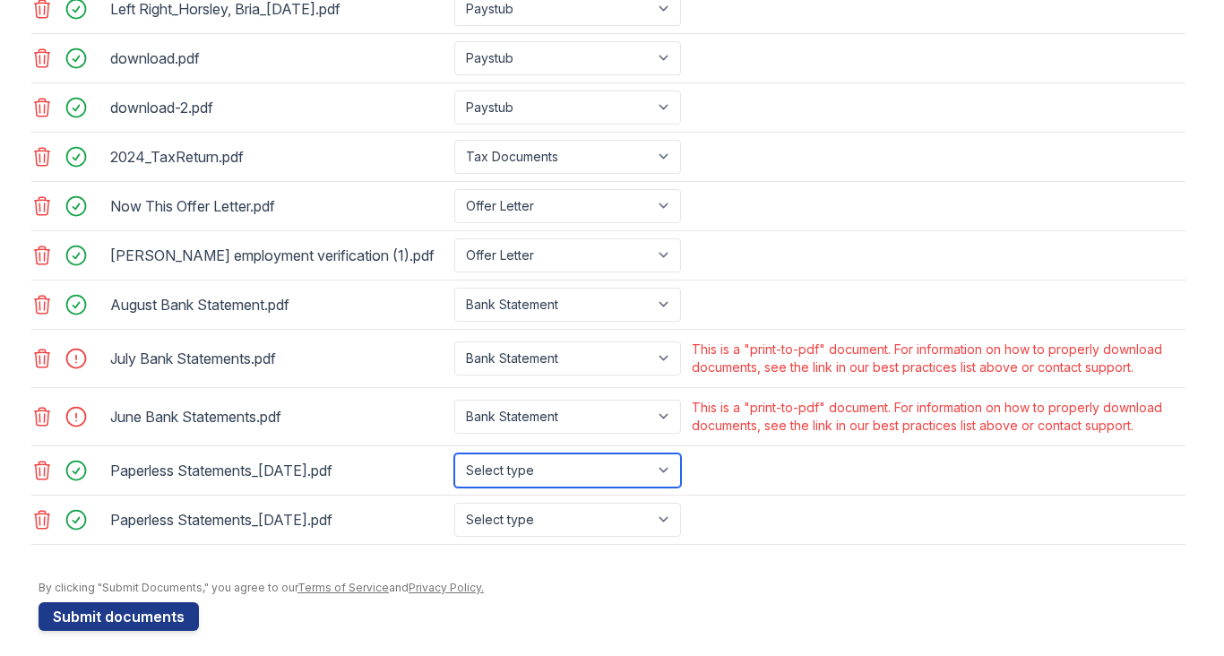
select select "bank_statement"
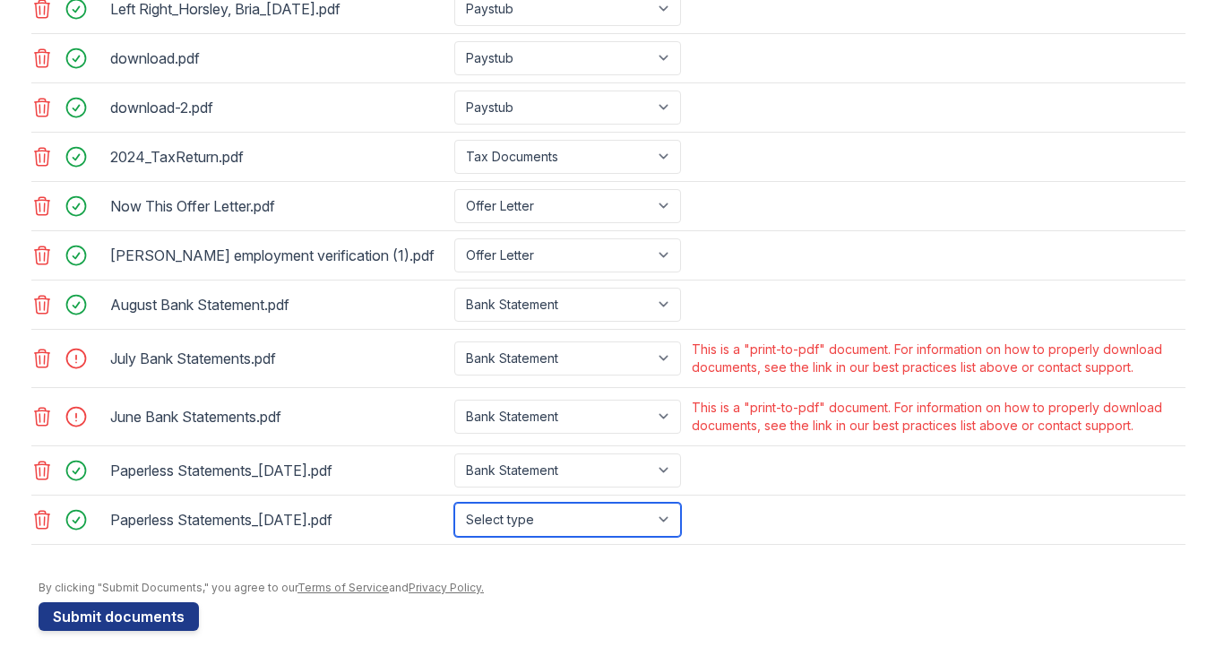
select select "bank_statement"
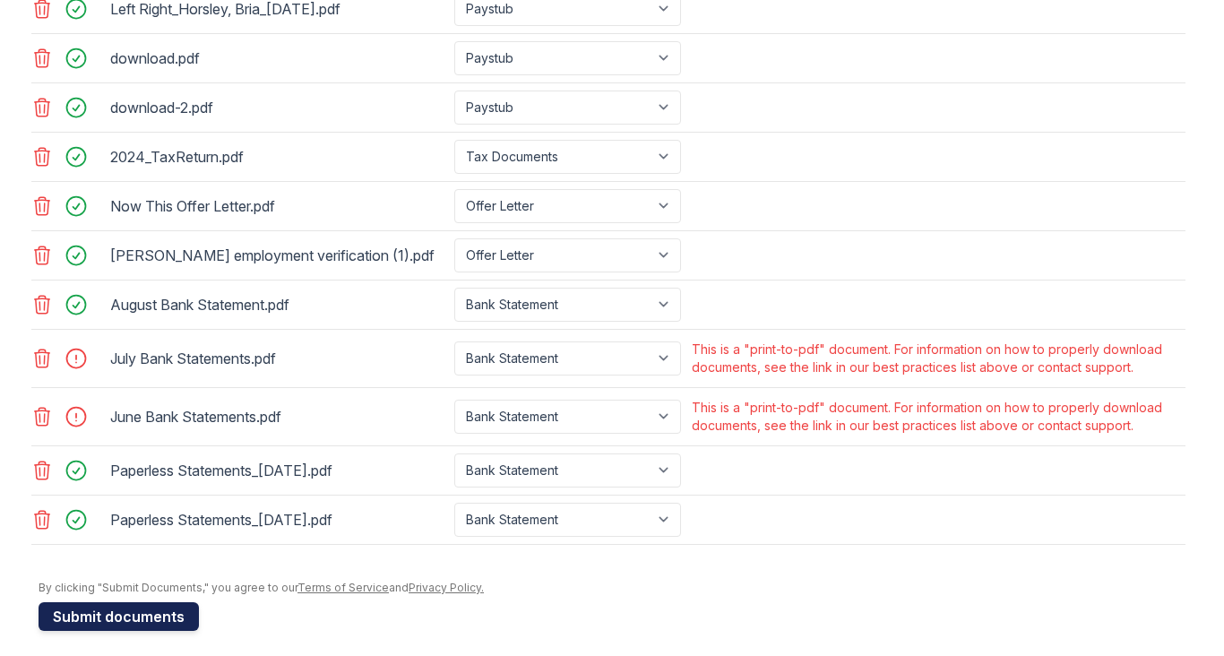
click at [172, 605] on button "Submit documents" at bounding box center [119, 616] width 160 height 29
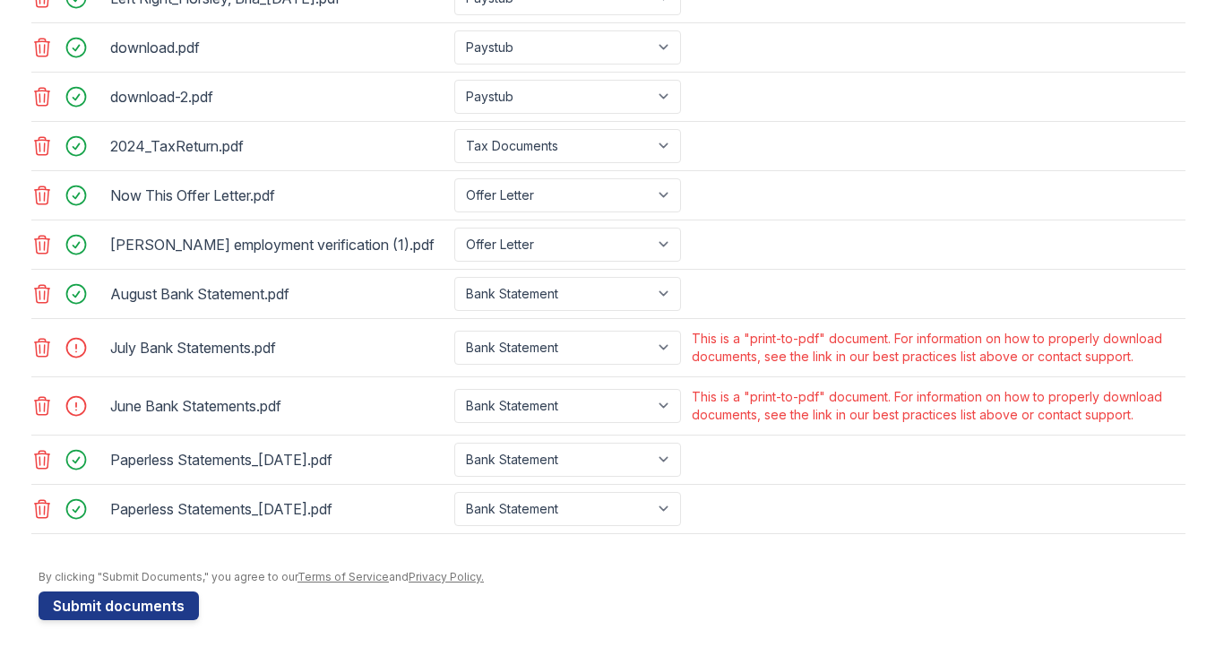
scroll to position [0, 0]
click at [35, 346] on icon at bounding box center [42, 348] width 22 height 22
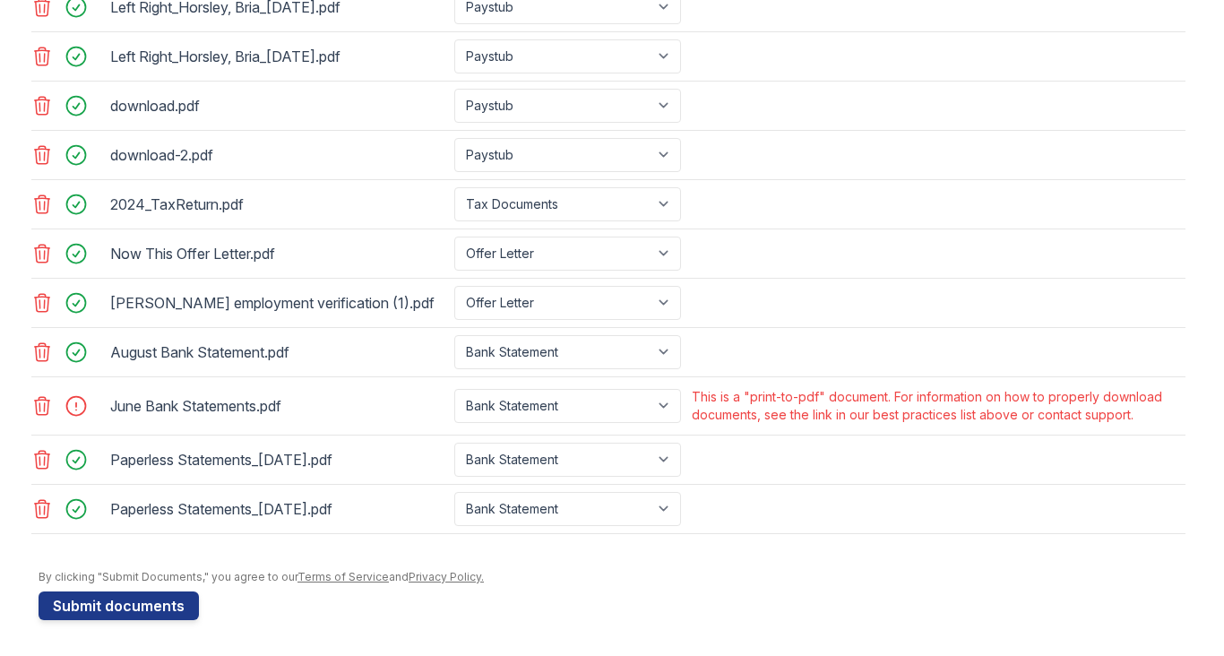
click at [40, 397] on icon at bounding box center [42, 406] width 15 height 18
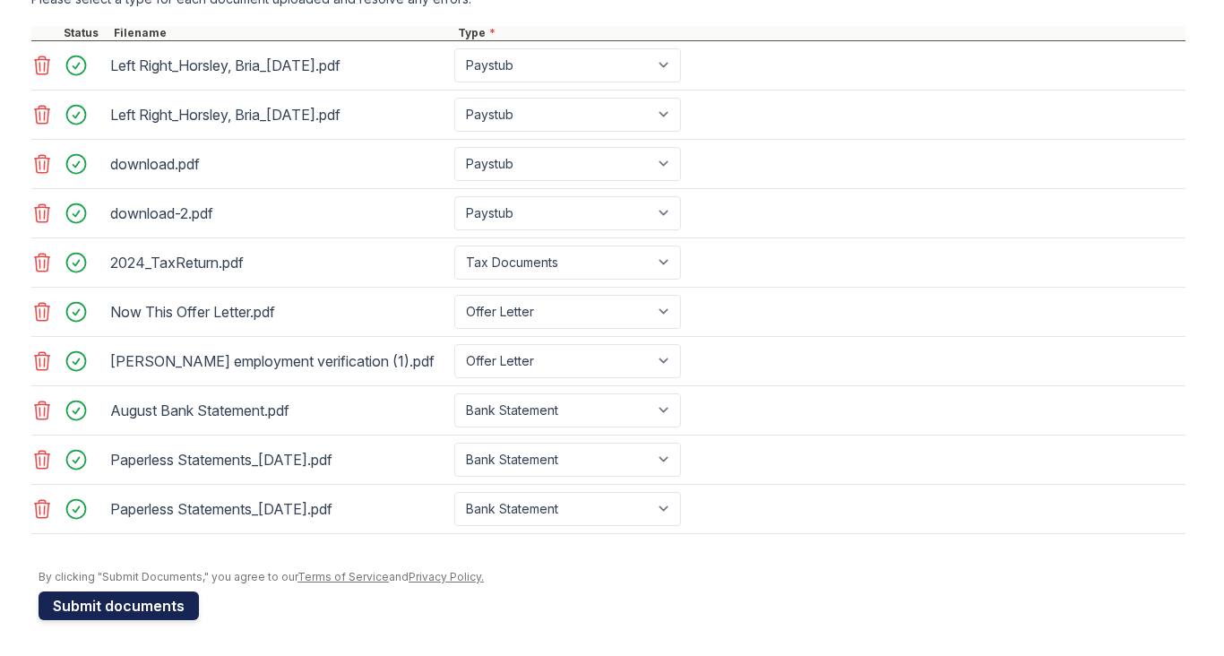
click at [106, 591] on button "Submit documents" at bounding box center [119, 605] width 160 height 29
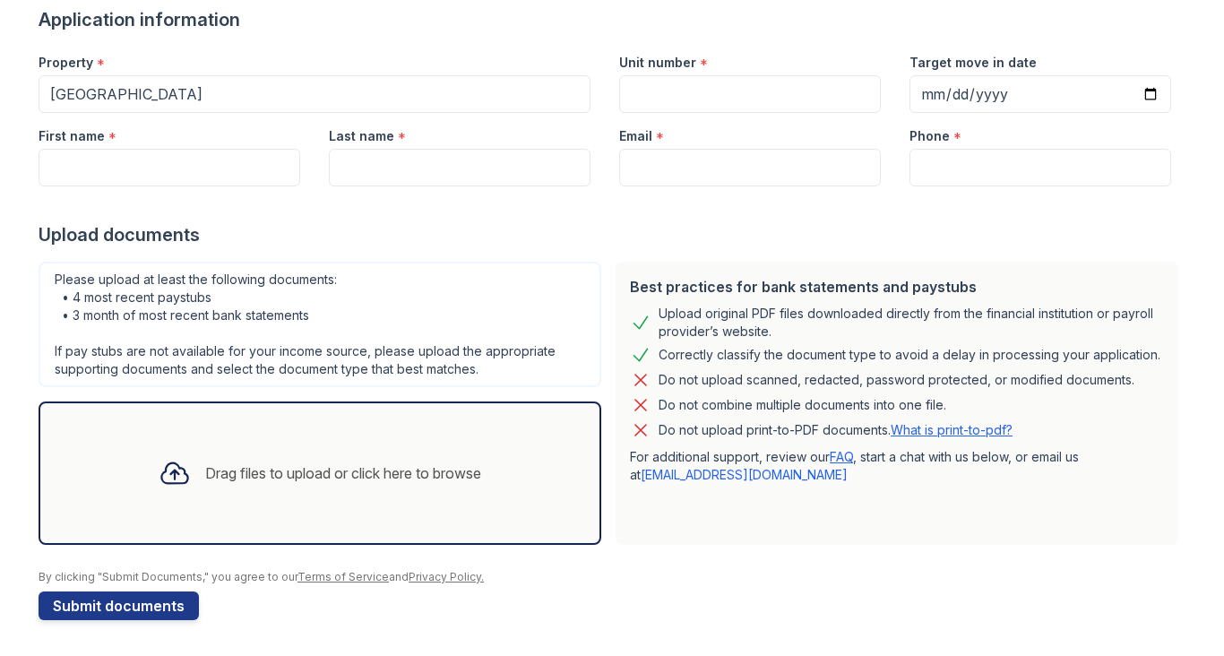
scroll to position [143, 0]
